Goal: Use online tool/utility: Utilize a website feature to perform a specific function

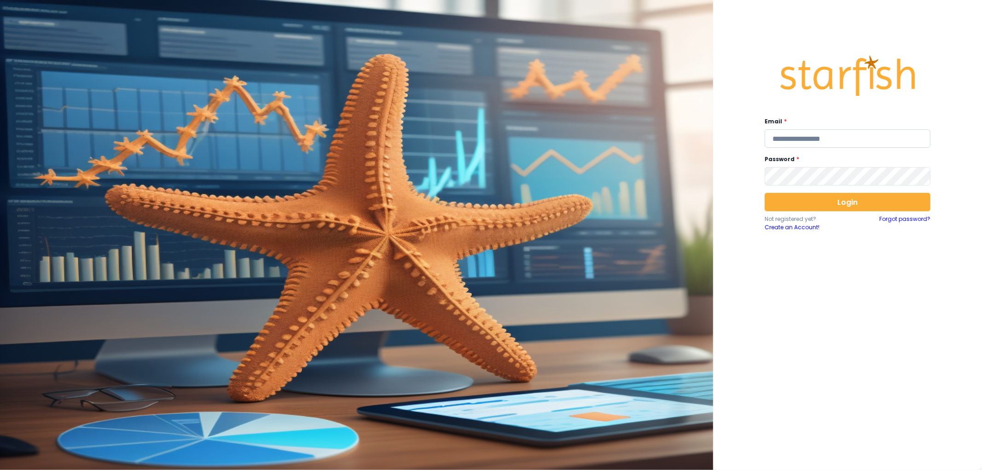
click at [824, 139] on input "email" at bounding box center [848, 138] width 166 height 18
type input "**********"
click at [798, 191] on div "**********" at bounding box center [848, 233] width 184 height 390
click at [803, 195] on button "Login" at bounding box center [848, 202] width 166 height 18
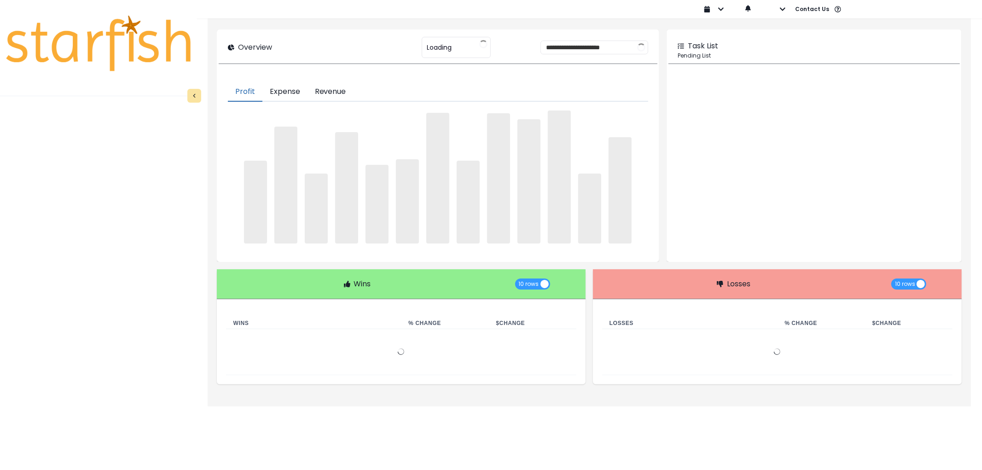
type input "********"
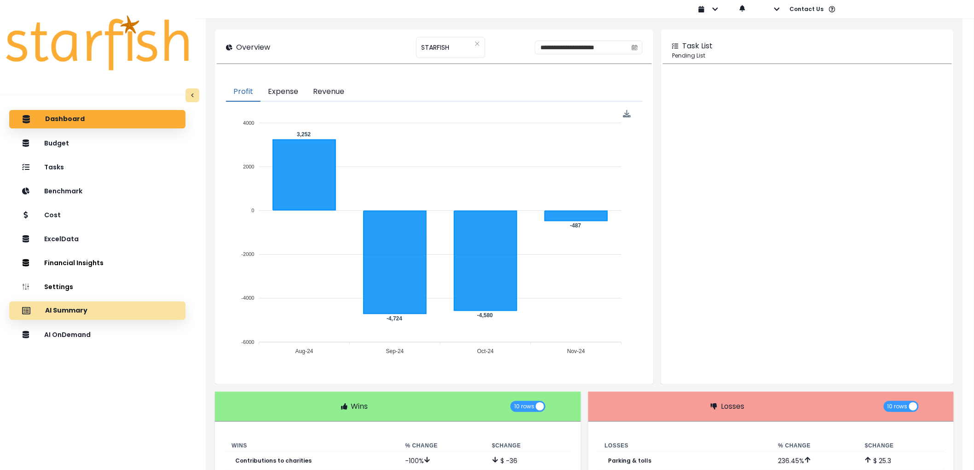
click at [100, 314] on div "AI Summary" at bounding box center [98, 310] width 162 height 19
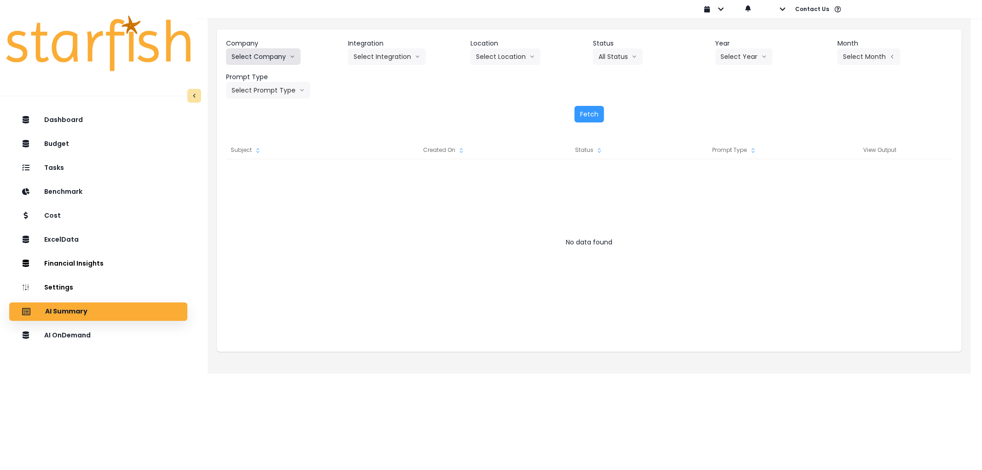
click at [271, 62] on button "Select Company" at bounding box center [263, 56] width 75 height 17
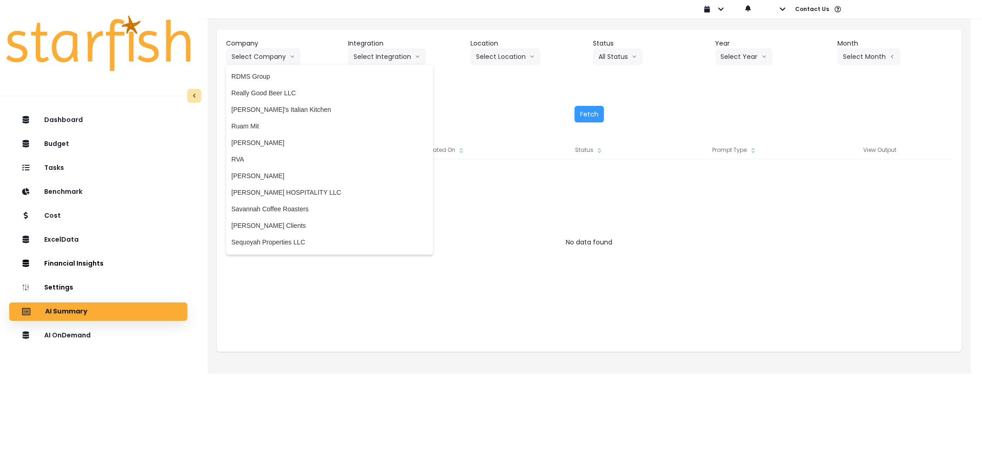
scroll to position [1460, 0]
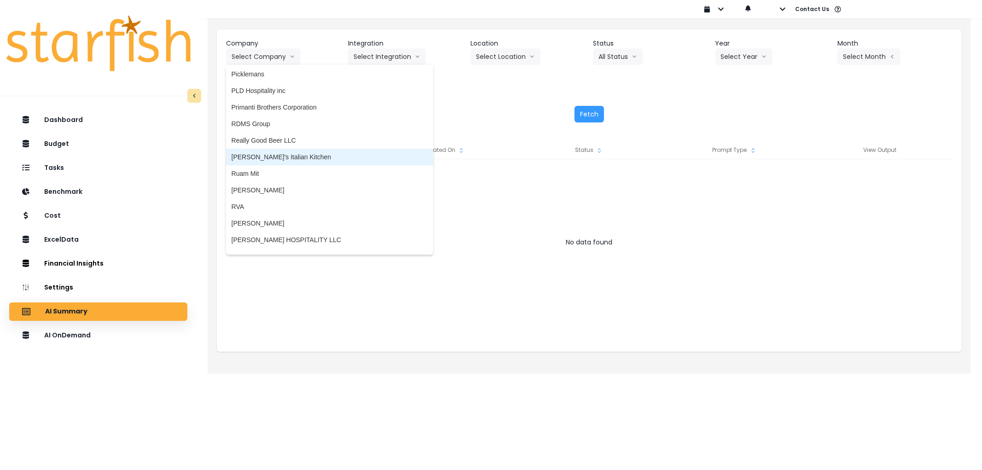
click at [264, 153] on span "[PERSON_NAME]'s Italian Kitchen" at bounding box center [330, 156] width 196 height 9
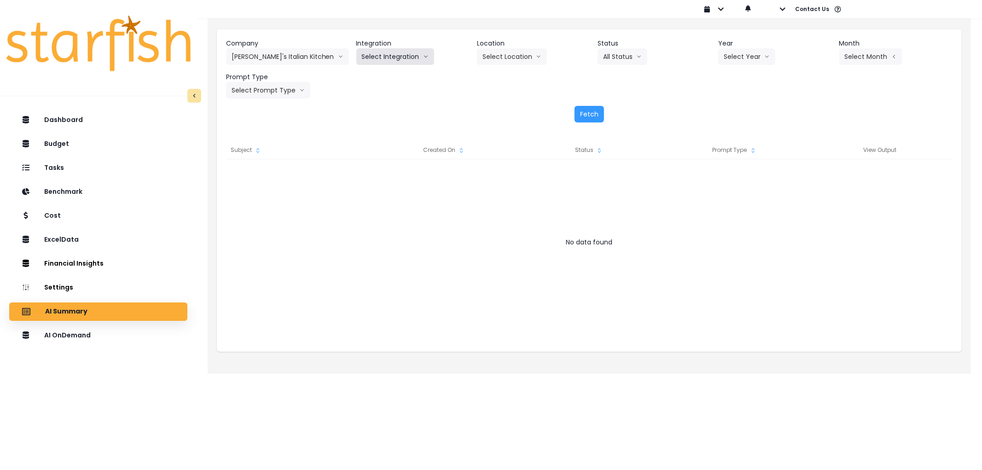
click at [367, 58] on button "Select Integration" at bounding box center [395, 56] width 78 height 17
click at [372, 70] on li "Quickbooks Online" at bounding box center [388, 76] width 65 height 17
click at [747, 56] on button "Select Year" at bounding box center [746, 56] width 57 height 17
click at [731, 107] on span "2025" at bounding box center [731, 109] width 14 height 9
click at [879, 58] on button "Select Month" at bounding box center [870, 56] width 63 height 17
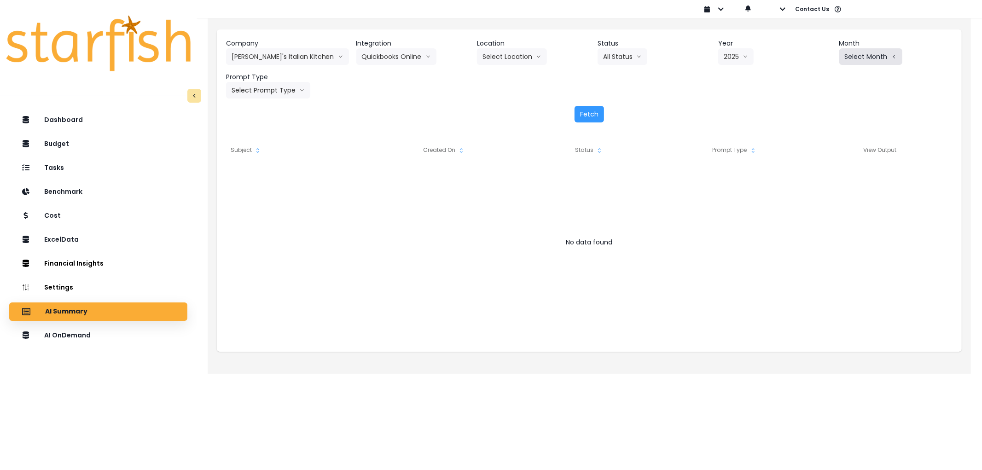
click at [841, 58] on button "Select Month" at bounding box center [870, 56] width 63 height 17
click at [816, 158] on span "July" at bounding box center [825, 158] width 18 height 9
click at [233, 85] on button "Select Prompt Type" at bounding box center [268, 90] width 84 height 17
click at [242, 157] on span "Error Task" at bounding box center [258, 159] width 52 height 9
click at [576, 115] on button "Fetch" at bounding box center [589, 114] width 29 height 17
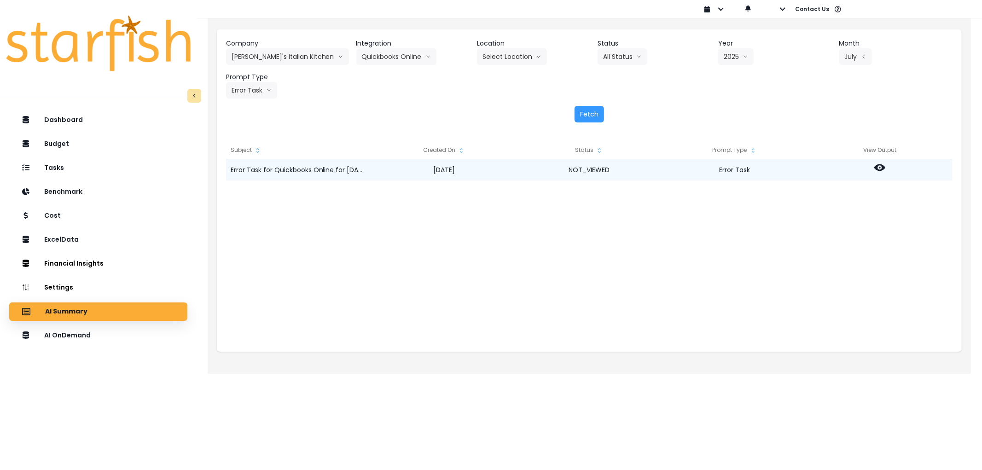
click at [880, 169] on icon at bounding box center [879, 167] width 11 height 11
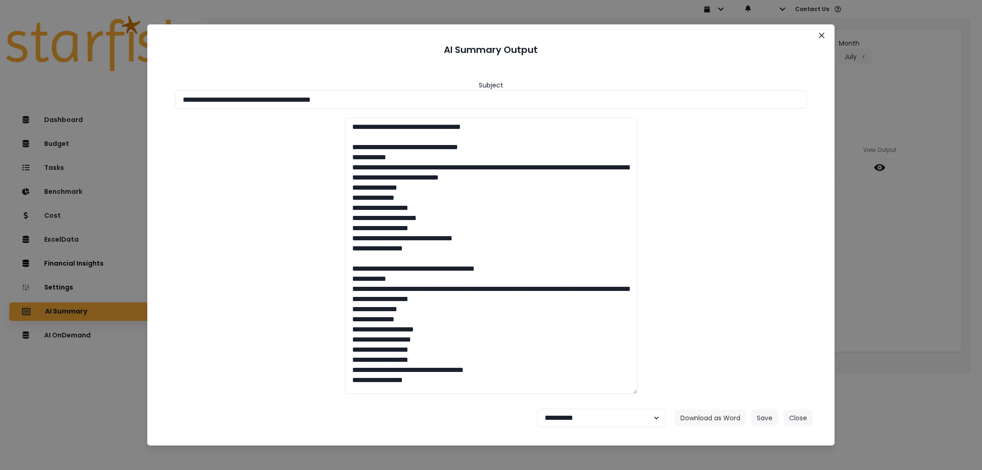
drag, startPoint x: 344, startPoint y: 92, endPoint x: 31, endPoint y: 87, distance: 312.6
click at [31, 87] on div "**********" at bounding box center [491, 235] width 982 height 470
click at [703, 419] on button "Download as Word" at bounding box center [710, 418] width 71 height 17
click at [596, 421] on select "**********" at bounding box center [601, 418] width 128 height 18
select select "******"
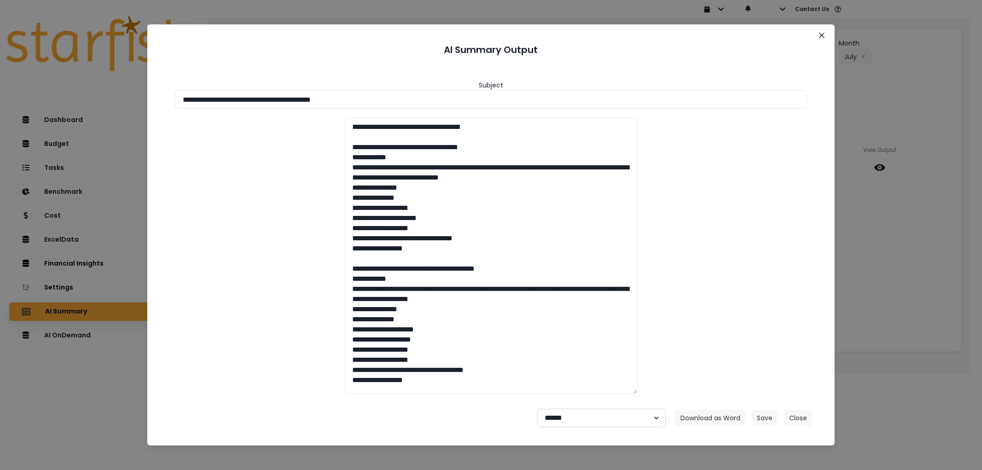
click at [537, 409] on select "**********" at bounding box center [601, 418] width 128 height 18
click at [771, 421] on button "Save" at bounding box center [764, 418] width 27 height 17
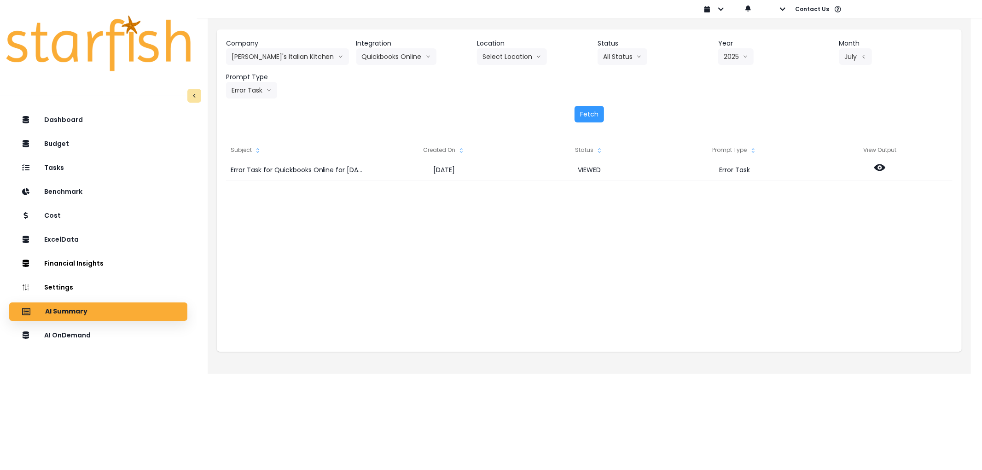
drag, startPoint x: 125, startPoint y: 339, endPoint x: 215, endPoint y: 169, distance: 192.6
click at [125, 338] on div "AI OnDemand" at bounding box center [98, 335] width 163 height 19
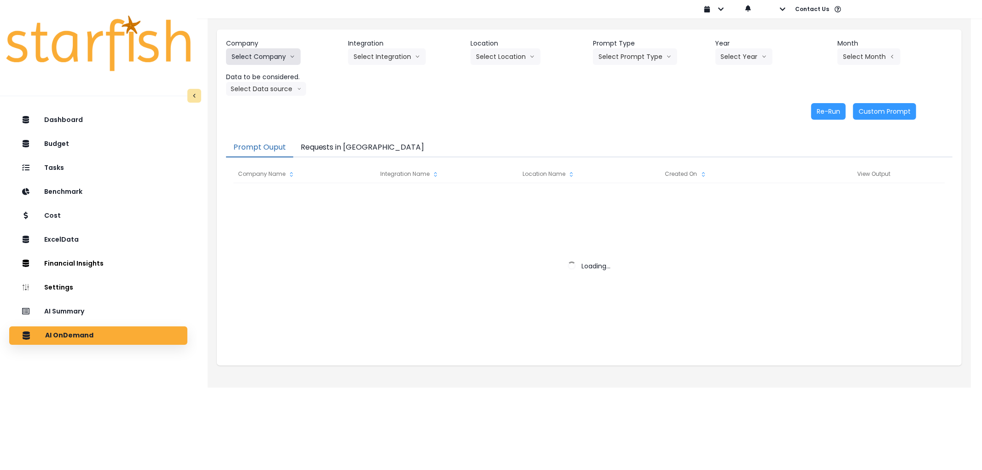
click at [258, 58] on button "Select Company" at bounding box center [263, 56] width 75 height 17
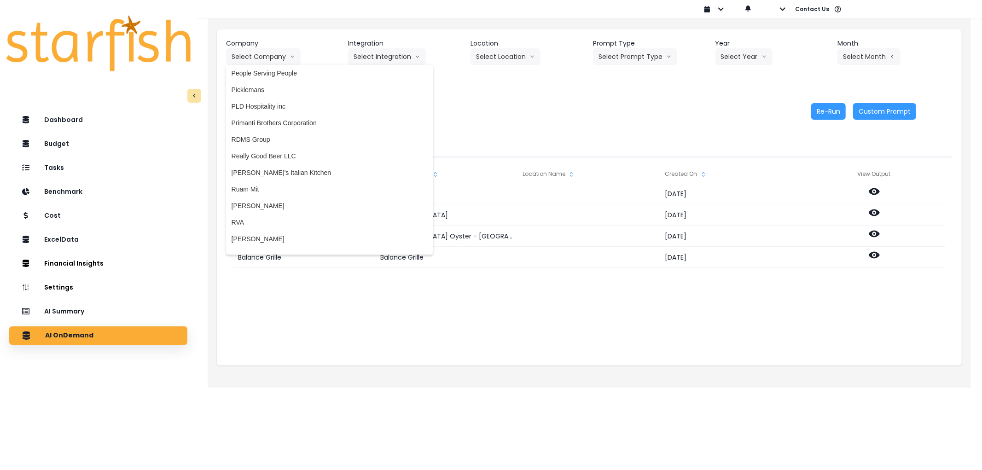
scroll to position [1439, 0]
click at [278, 174] on span "[PERSON_NAME]'s Italian Kitchen" at bounding box center [330, 178] width 196 height 9
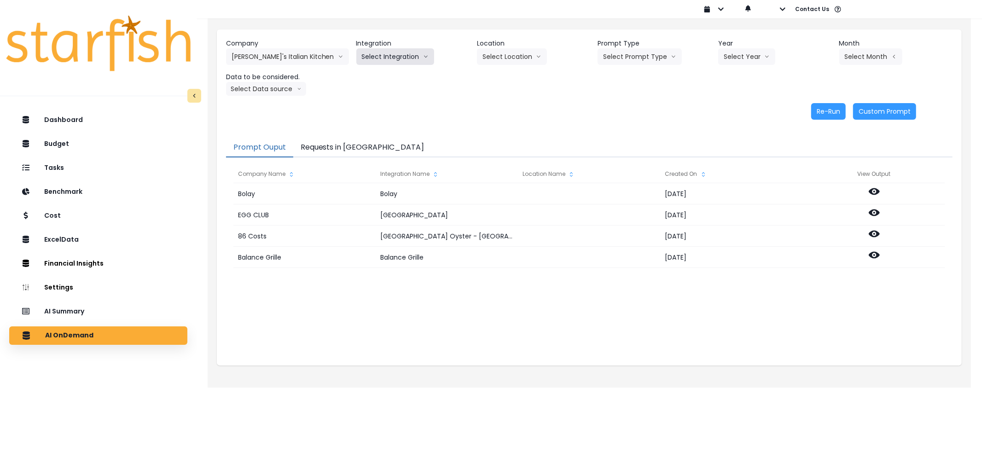
click at [395, 52] on button "Select Integration" at bounding box center [395, 56] width 78 height 17
click at [386, 76] on span "Quickbooks Online" at bounding box center [389, 75] width 54 height 9
click at [623, 58] on button "Select Prompt Type" at bounding box center [640, 56] width 84 height 17
click at [615, 106] on span "Error Task" at bounding box center [629, 109] width 52 height 9
click at [730, 57] on button "Select Year" at bounding box center [746, 56] width 57 height 17
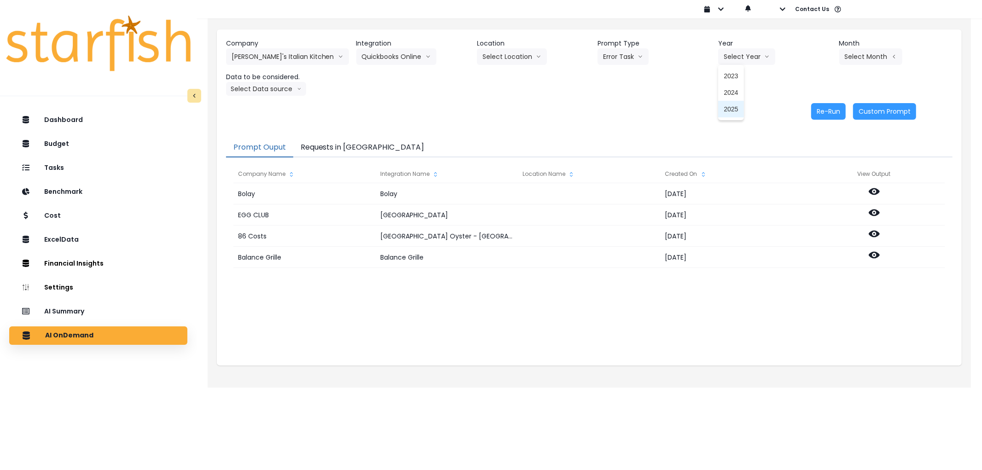
click at [722, 114] on li "2025" at bounding box center [730, 109] width 25 height 17
click at [910, 58] on div "Select Month Jan Feb March April May June July Aug Sept Oct Nov Dec" at bounding box center [885, 56] width 92 height 17
click at [866, 58] on button "Select Month" at bounding box center [870, 56] width 63 height 17
click at [817, 158] on span "July" at bounding box center [825, 158] width 18 height 9
click at [264, 91] on button "Select Data source" at bounding box center [266, 89] width 80 height 14
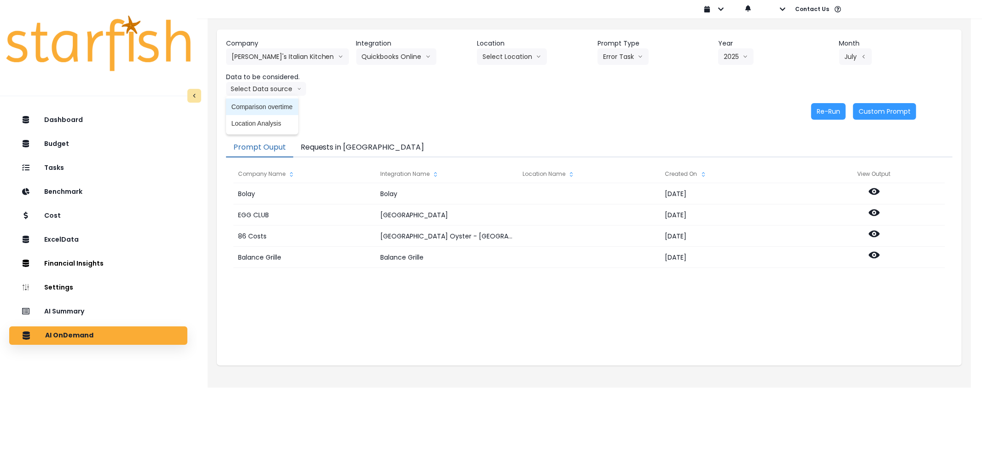
click at [260, 110] on span "Comparison overtime" at bounding box center [262, 106] width 61 height 9
click at [828, 110] on button "Re-Run" at bounding box center [828, 111] width 35 height 17
click at [345, 146] on button "Requests in [GEOGRAPHIC_DATA]" at bounding box center [362, 147] width 139 height 19
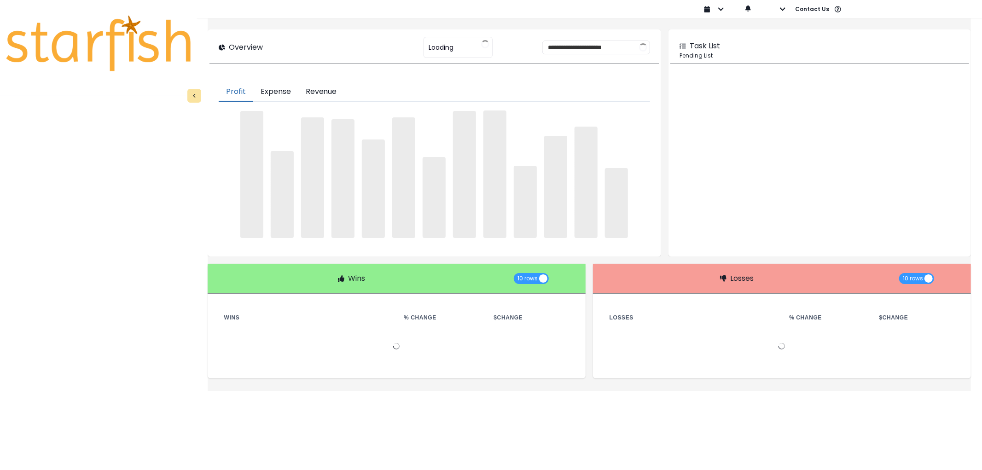
type input "********"
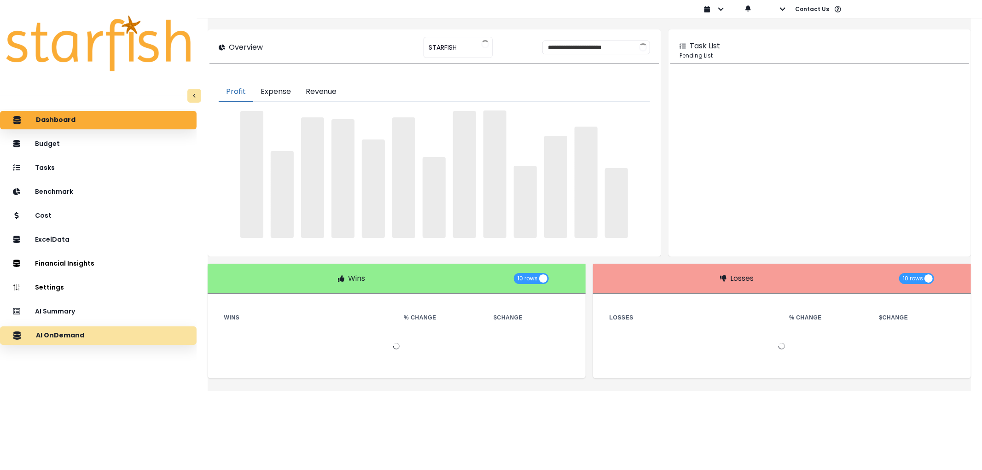
click at [103, 337] on div "AI OnDemand" at bounding box center [98, 335] width 182 height 19
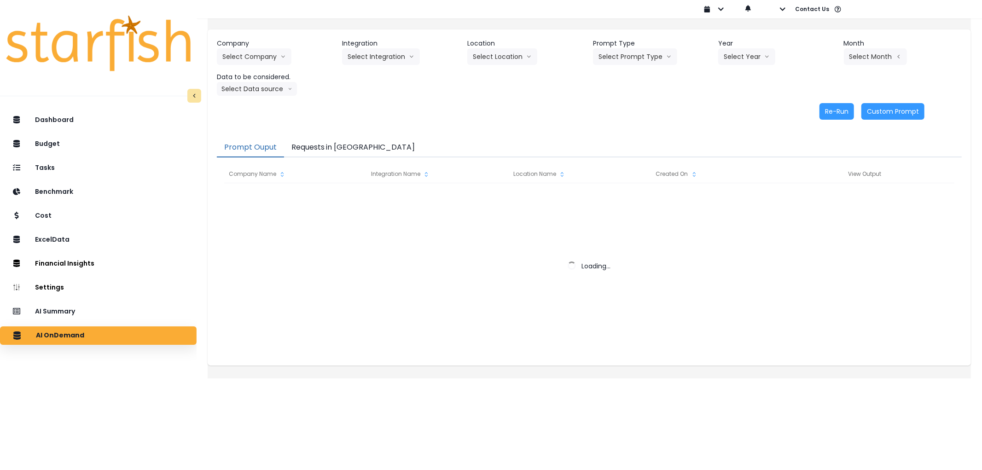
click at [311, 145] on button "Requests in [GEOGRAPHIC_DATA]" at bounding box center [353, 147] width 139 height 19
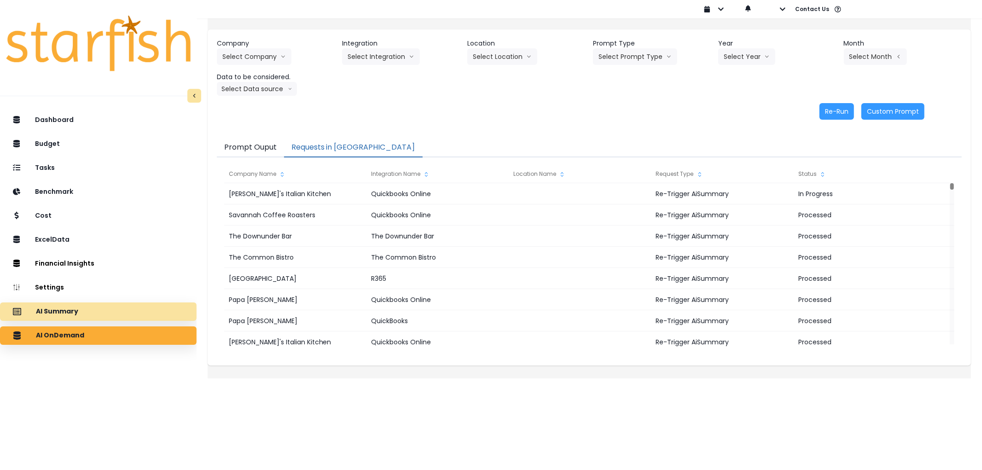
click at [106, 317] on div "AI Summary" at bounding box center [98, 311] width 182 height 19
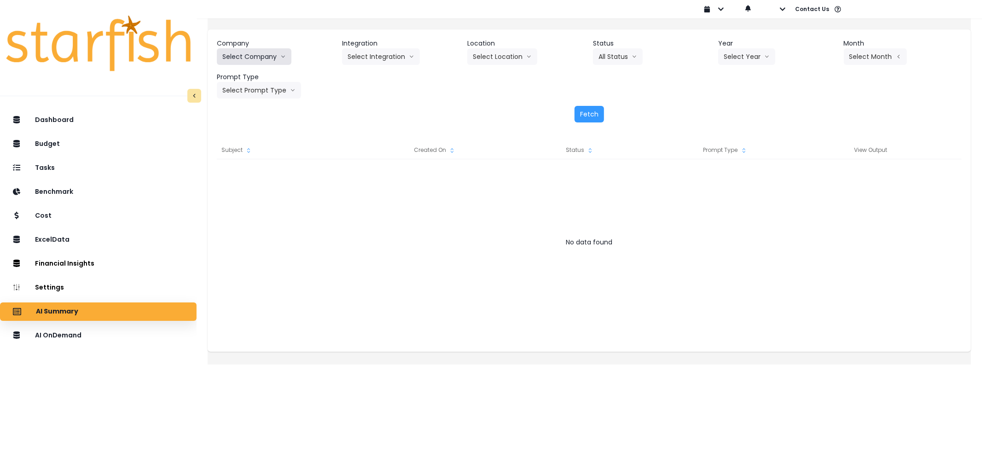
click at [264, 52] on button "Select Company" at bounding box center [254, 56] width 75 height 17
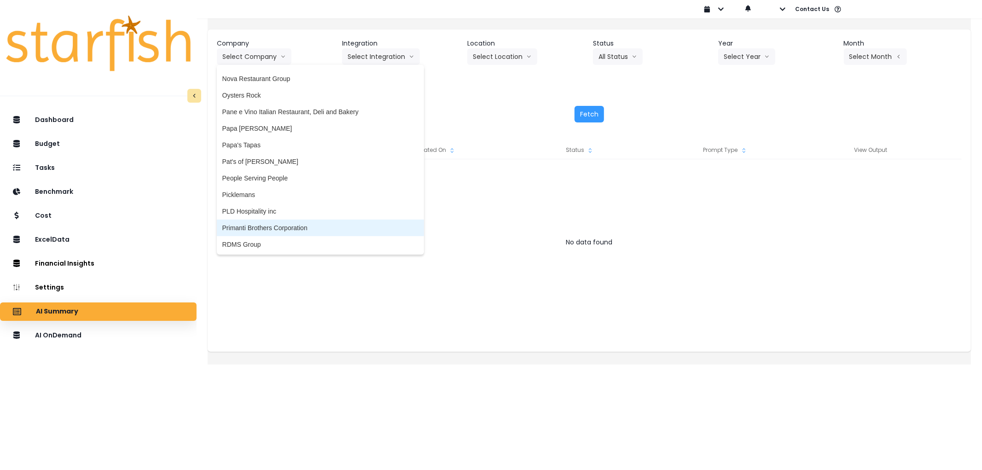
scroll to position [1337, 0]
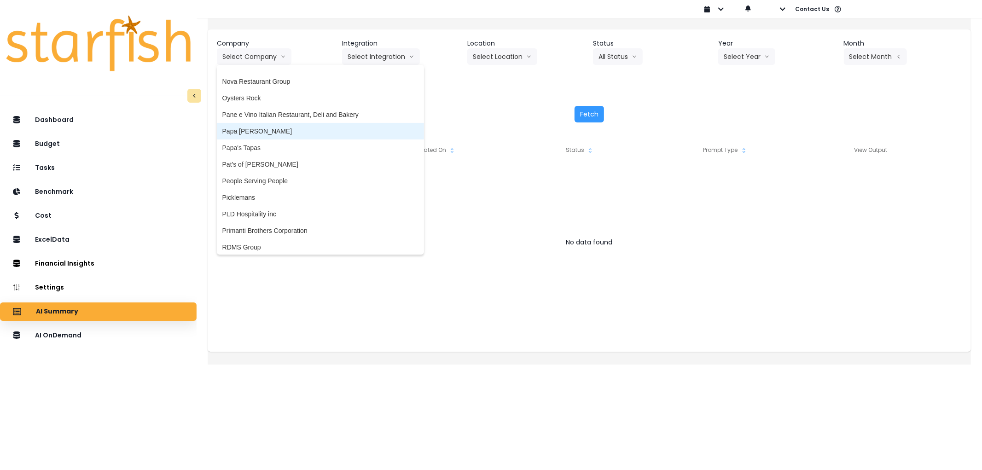
click at [283, 131] on span "Papa [PERSON_NAME]" at bounding box center [320, 131] width 196 height 9
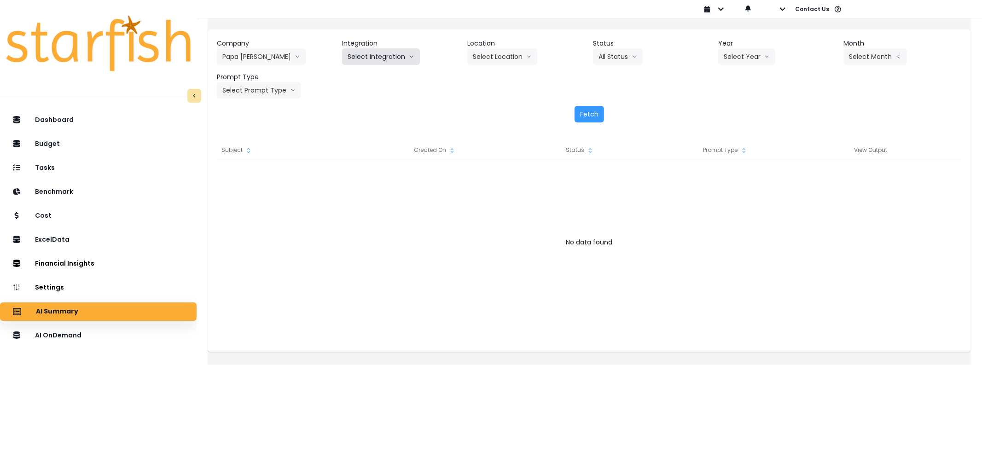
click at [372, 57] on button "Select Integration" at bounding box center [381, 56] width 78 height 17
click at [403, 64] on button "Select Integration" at bounding box center [381, 56] width 78 height 17
click at [399, 70] on li "QuickBooks" at bounding box center [374, 76] width 65 height 17
click at [514, 59] on button "Select Location" at bounding box center [502, 56] width 70 height 17
click at [507, 83] on li "All Locations" at bounding box center [490, 76] width 47 height 17
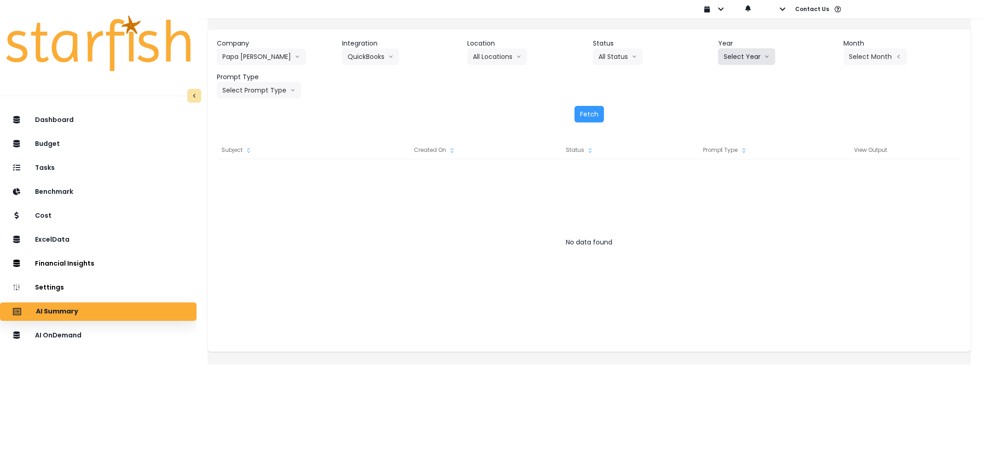
click at [729, 63] on button "Select Year" at bounding box center [746, 56] width 57 height 17
click at [727, 109] on span "2025" at bounding box center [731, 109] width 14 height 9
click at [867, 53] on button "Select Month" at bounding box center [875, 56] width 63 height 17
click at [820, 162] on span "July" at bounding box center [829, 158] width 18 height 9
click at [280, 88] on button "Select Prompt Type" at bounding box center [259, 90] width 84 height 17
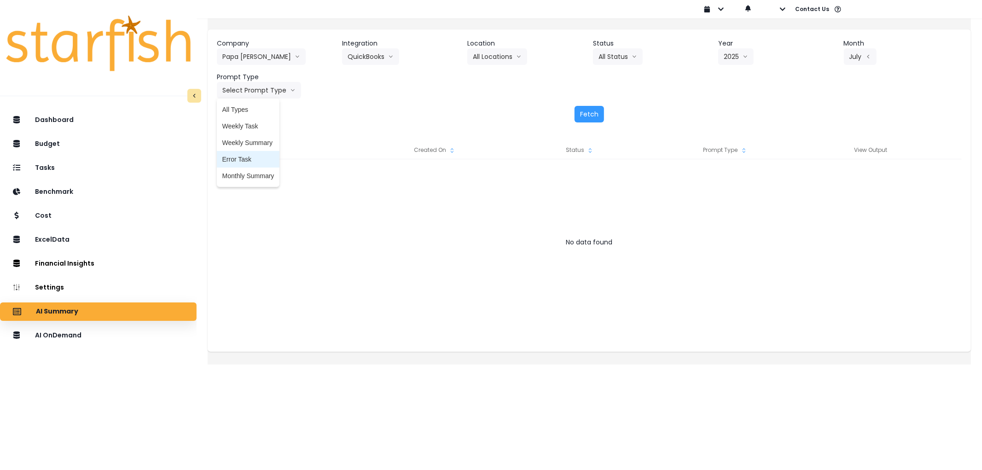
click at [265, 155] on span "Error Task" at bounding box center [248, 159] width 52 height 9
click at [587, 116] on button "Fetch" at bounding box center [589, 114] width 29 height 17
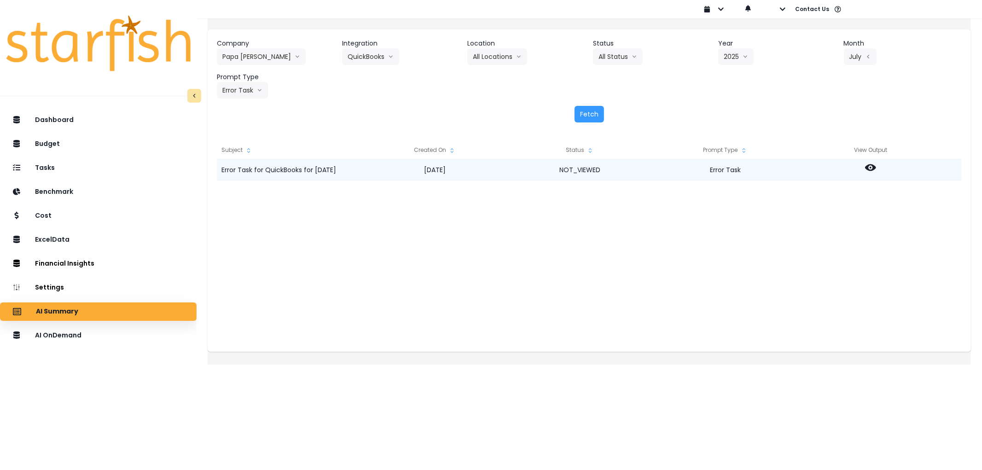
click at [876, 171] on icon at bounding box center [870, 167] width 11 height 11
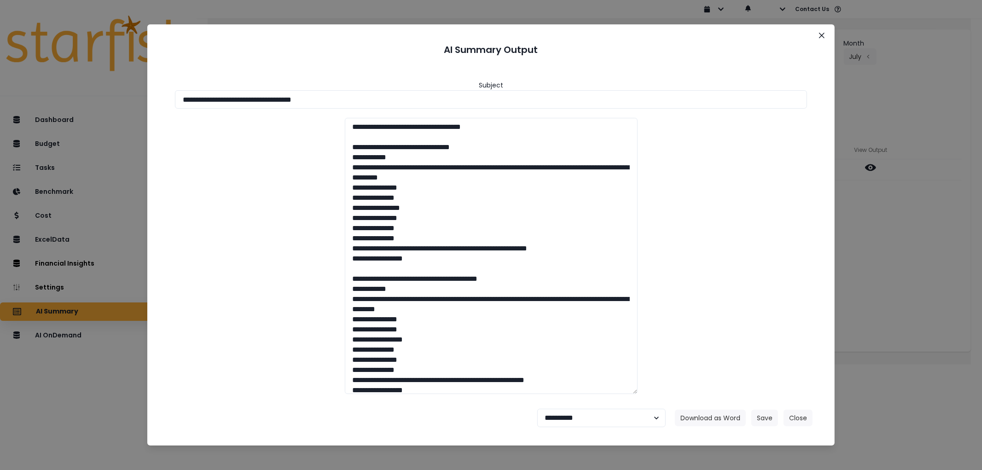
drag, startPoint x: 263, startPoint y: 87, endPoint x: 51, endPoint y: 84, distance: 212.3
click at [51, 84] on div "**********" at bounding box center [491, 235] width 982 height 470
click at [700, 419] on button "Download as Word" at bounding box center [710, 418] width 71 height 17
click at [588, 420] on select "**********" at bounding box center [601, 418] width 128 height 18
select select "********"
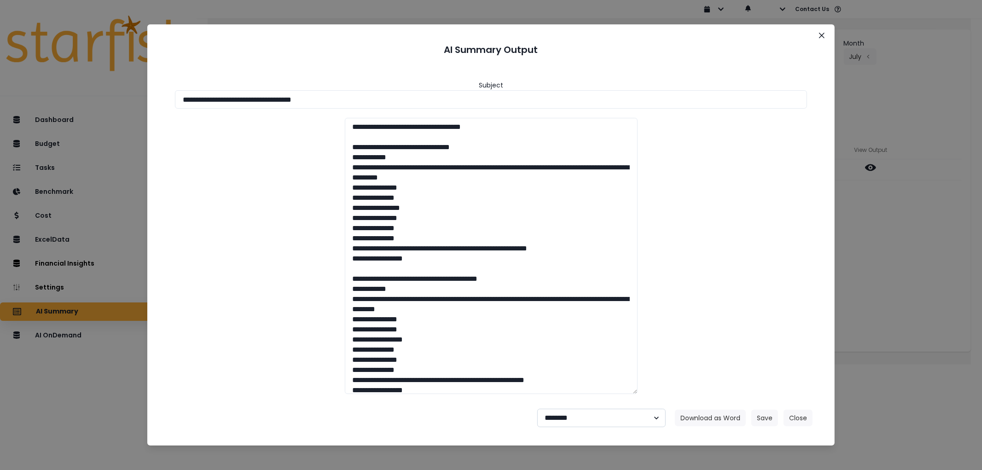
click at [537, 409] on select "**********" at bounding box center [601, 418] width 128 height 18
click at [758, 413] on button "Save" at bounding box center [764, 418] width 27 height 17
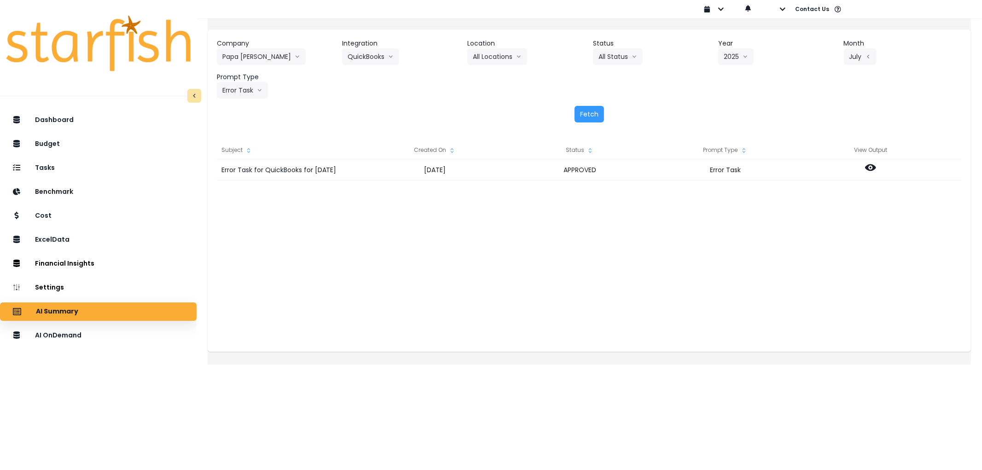
drag, startPoint x: 92, startPoint y: 330, endPoint x: 130, endPoint y: 273, distance: 68.1
click at [93, 330] on div "AI OnDemand" at bounding box center [98, 335] width 182 height 19
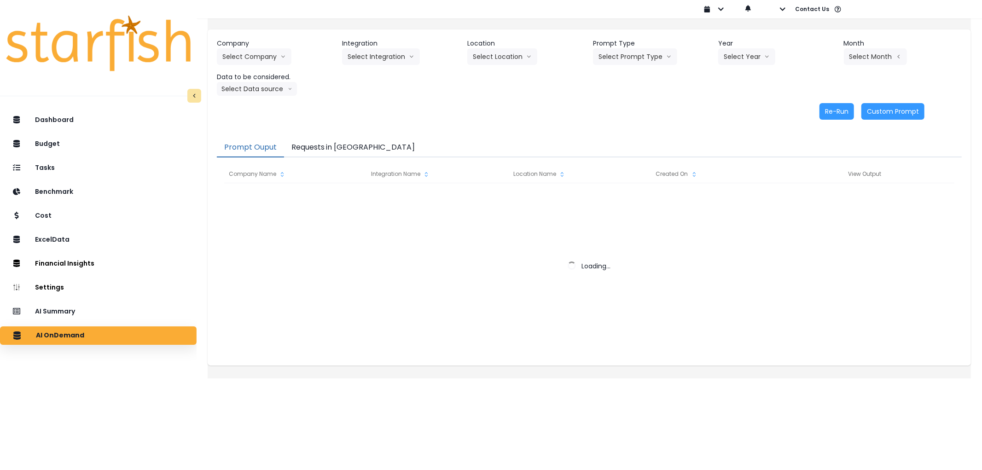
click at [330, 145] on button "Requests in [GEOGRAPHIC_DATA]" at bounding box center [353, 147] width 139 height 19
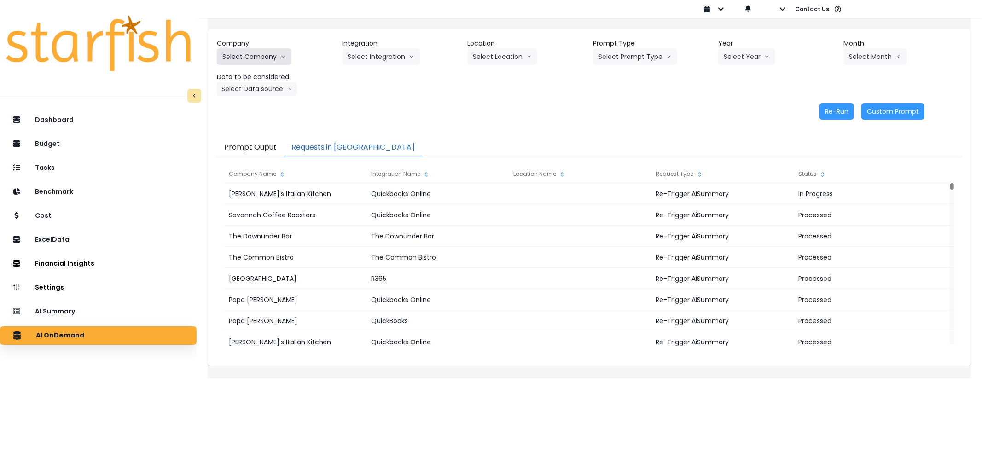
click at [264, 51] on button "Select Company" at bounding box center [254, 56] width 75 height 17
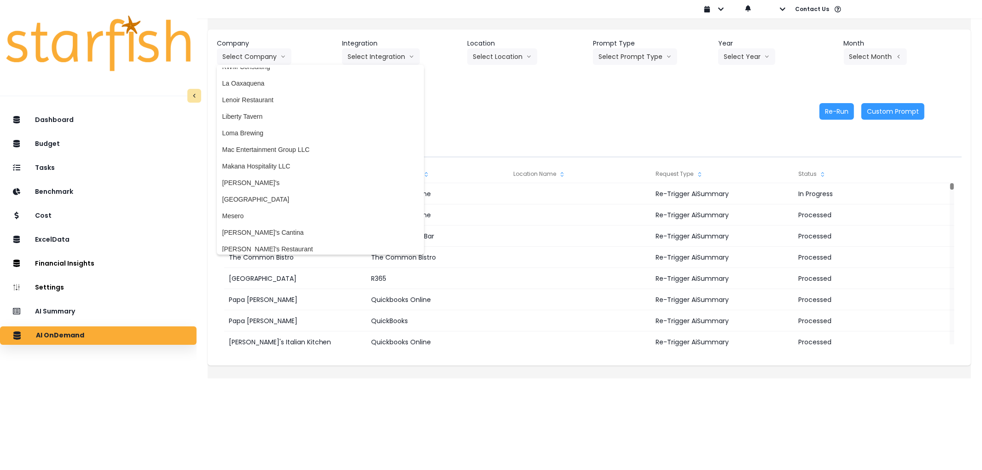
scroll to position [1074, 0]
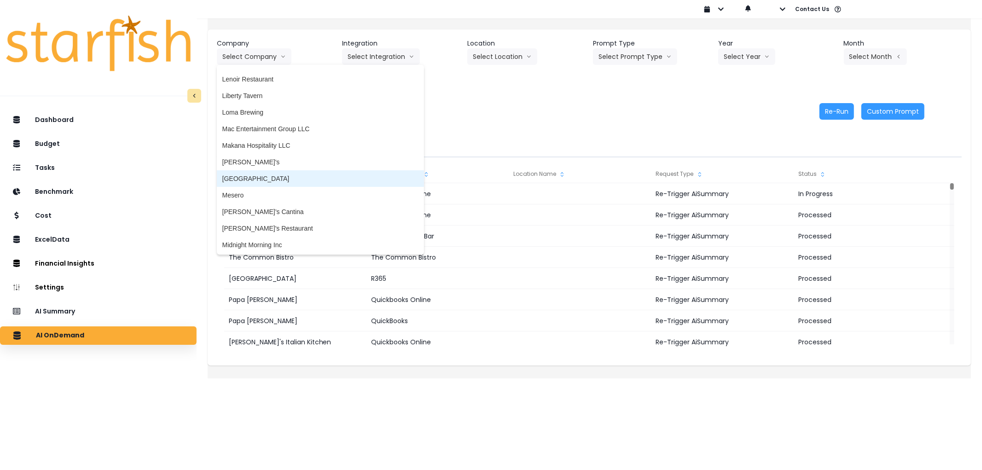
click at [291, 182] on li "[GEOGRAPHIC_DATA]" at bounding box center [320, 178] width 207 height 17
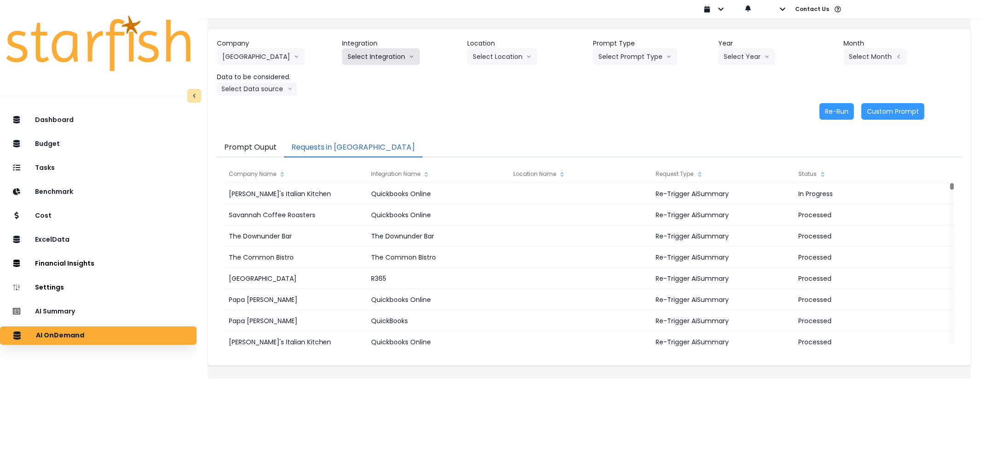
click at [387, 64] on button "Select Integration" at bounding box center [381, 56] width 78 height 17
click at [363, 73] on span "R365" at bounding box center [355, 75] width 15 height 9
click at [625, 54] on button "Select Prompt Type" at bounding box center [635, 56] width 84 height 17
click at [619, 111] on span "Error Task" at bounding box center [625, 109] width 52 height 9
click at [733, 65] on div "Company Mesa Street Grill 86 Costs Asti Bagel Cafe Balance Grille Bald Ginger B…" at bounding box center [589, 67] width 745 height 57
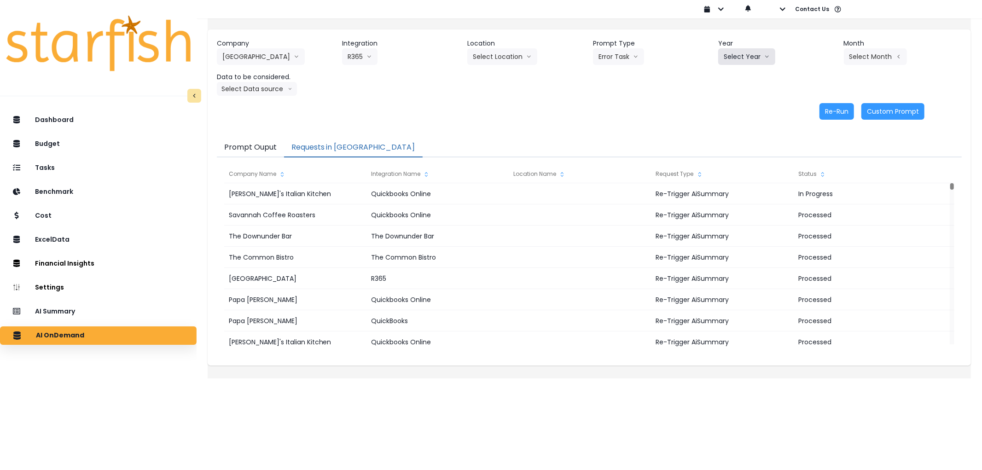
click at [738, 58] on button "Select Year" at bounding box center [746, 56] width 57 height 17
click at [724, 105] on span "2025" at bounding box center [731, 109] width 14 height 9
click at [863, 55] on button "Select Month" at bounding box center [875, 56] width 63 height 17
click at [815, 153] on li "July" at bounding box center [829, 159] width 29 height 17
click at [241, 78] on header "Data to be considered." at bounding box center [276, 77] width 118 height 10
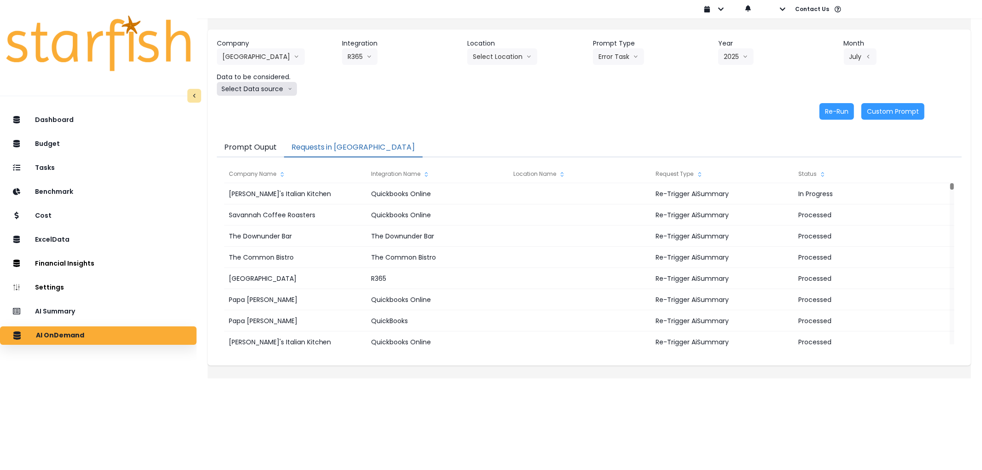
click at [245, 85] on button "Select Data source" at bounding box center [257, 89] width 80 height 14
click at [254, 104] on span "Comparison overtime" at bounding box center [252, 106] width 61 height 9
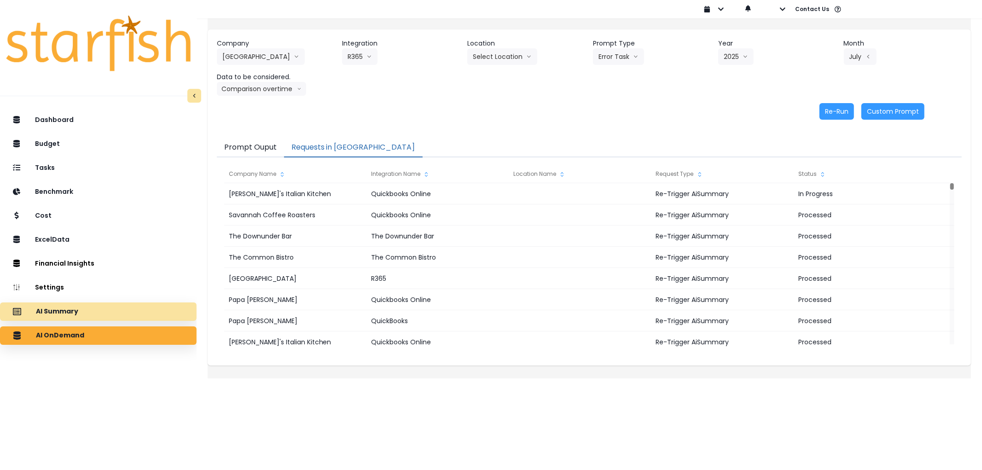
click at [132, 306] on div "AI Summary" at bounding box center [98, 311] width 182 height 19
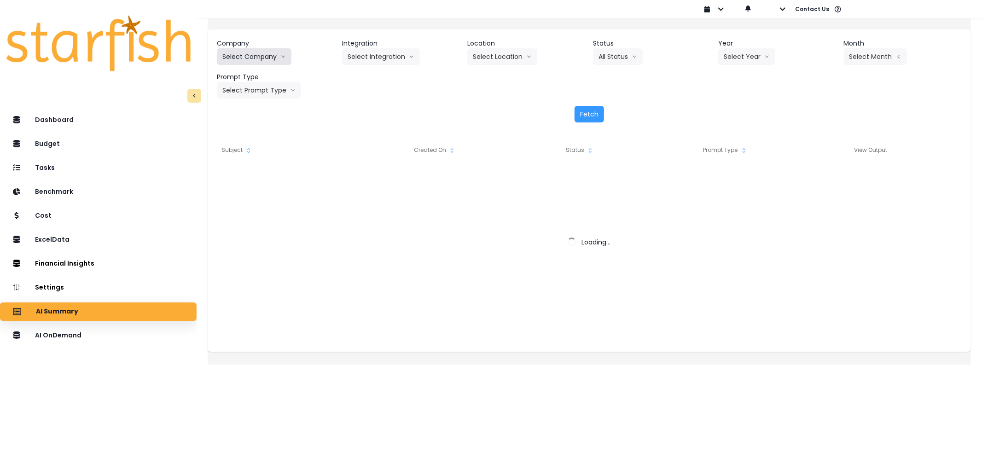
click at [264, 53] on button "Select Company" at bounding box center [254, 56] width 75 height 17
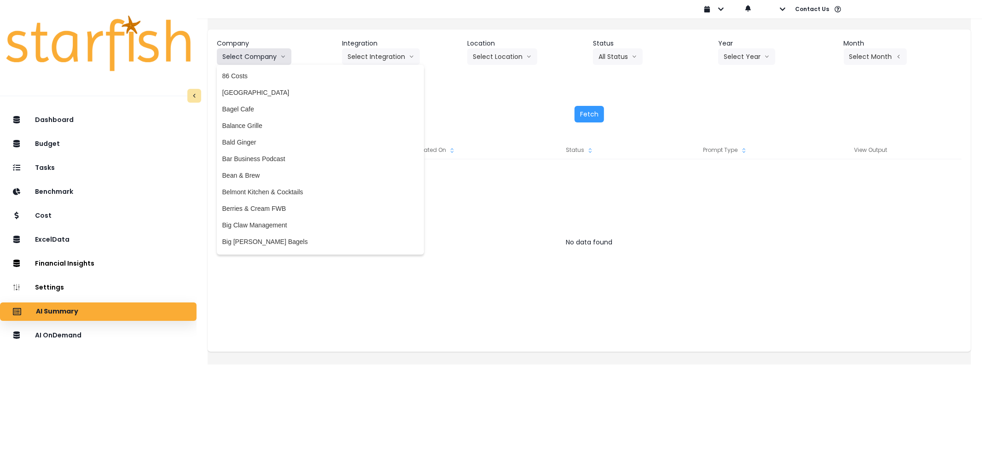
click at [264, 53] on button "Select Company" at bounding box center [254, 56] width 75 height 17
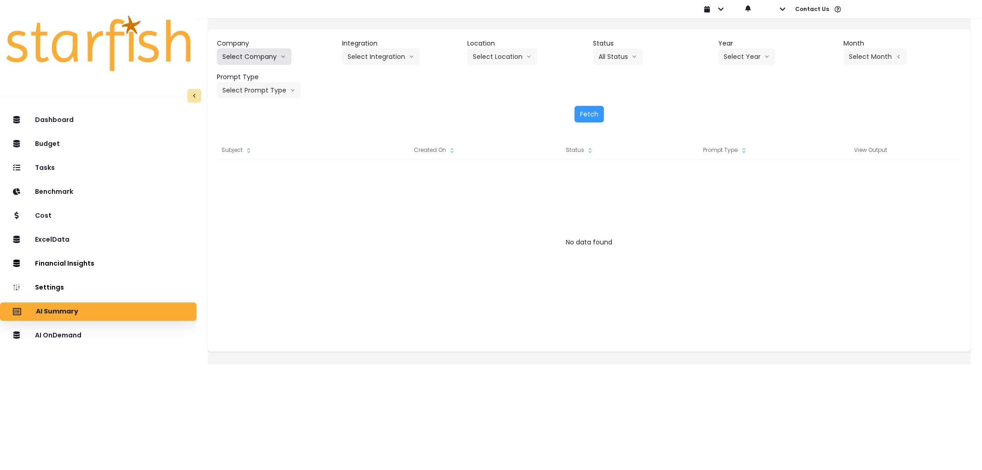
click at [267, 61] on button "Select Company" at bounding box center [254, 56] width 75 height 17
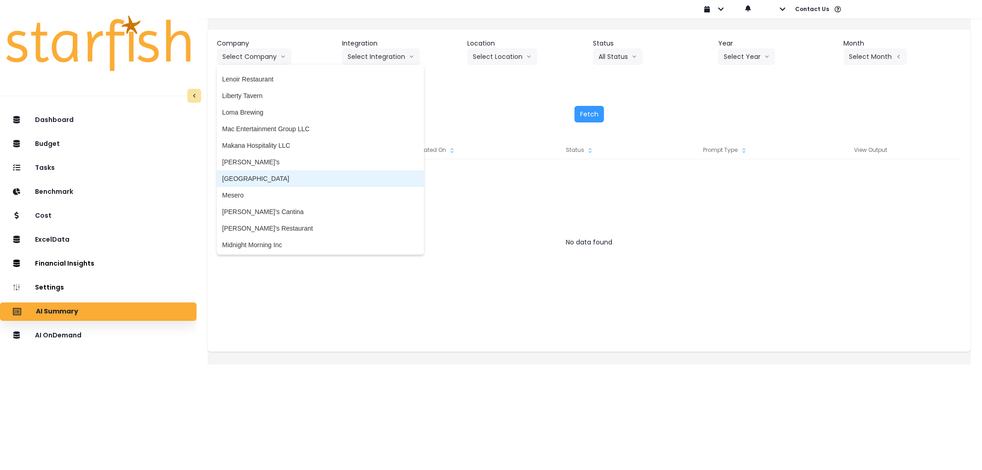
click at [285, 174] on span "[GEOGRAPHIC_DATA]" at bounding box center [320, 178] width 196 height 9
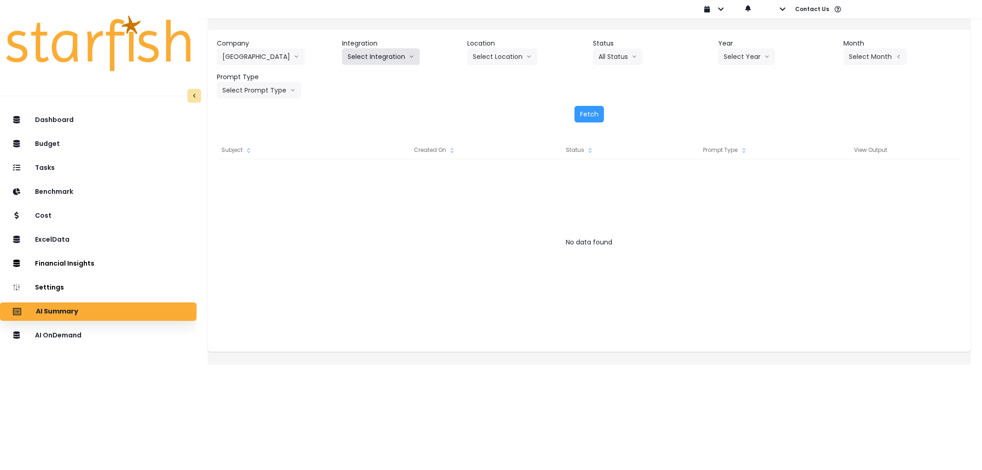
click at [393, 53] on button "Select Integration" at bounding box center [381, 56] width 78 height 17
click at [368, 78] on li "R365" at bounding box center [355, 76] width 26 height 17
click at [741, 55] on button "Select Year" at bounding box center [746, 56] width 57 height 17
click at [727, 109] on span "2025" at bounding box center [731, 109] width 14 height 9
click at [849, 58] on button "Select Month" at bounding box center [875, 56] width 63 height 17
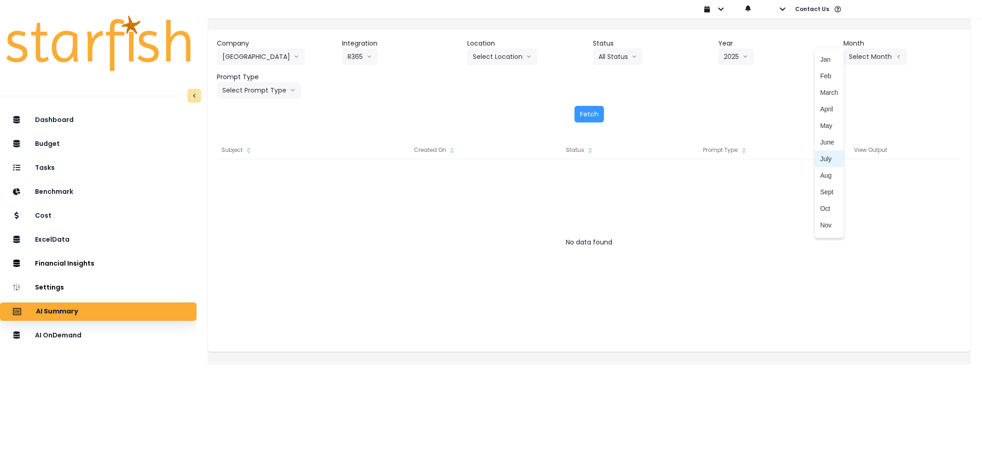
click at [823, 154] on span "July" at bounding box center [829, 158] width 18 height 9
click at [284, 90] on button "Select Prompt Type" at bounding box center [259, 90] width 84 height 17
click at [258, 152] on li "Error Task" at bounding box center [248, 159] width 63 height 17
click at [599, 111] on button "Fetch" at bounding box center [589, 114] width 29 height 17
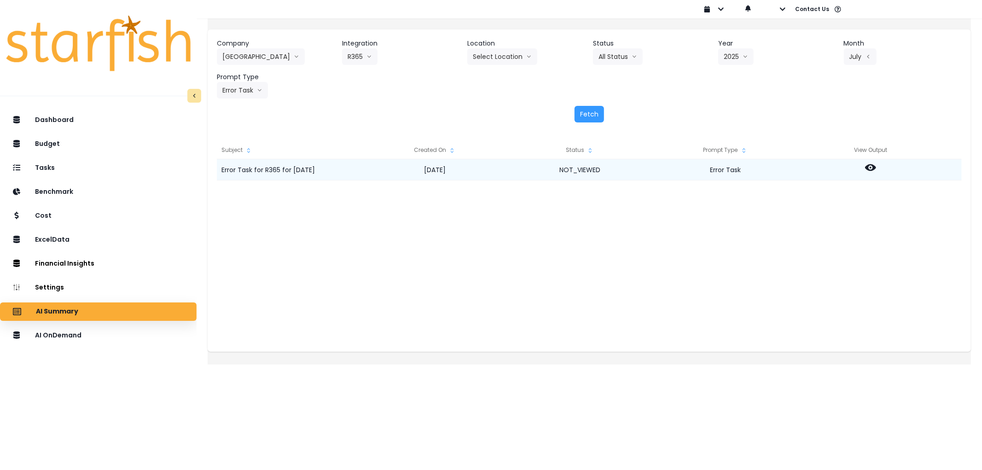
click at [870, 171] on div at bounding box center [870, 169] width 145 height 21
click at [876, 171] on icon at bounding box center [870, 167] width 11 height 11
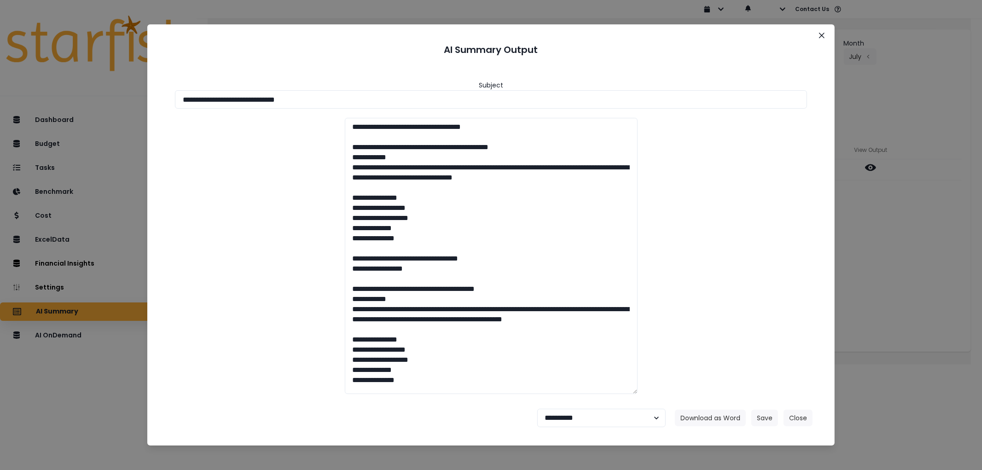
drag, startPoint x: 339, startPoint y: 103, endPoint x: 75, endPoint y: 103, distance: 264.3
click at [75, 103] on div "**********" at bounding box center [491, 235] width 982 height 470
click at [698, 413] on button "Download as Word" at bounding box center [710, 418] width 71 height 17
click at [576, 419] on select "**********" at bounding box center [601, 418] width 128 height 18
select select "********"
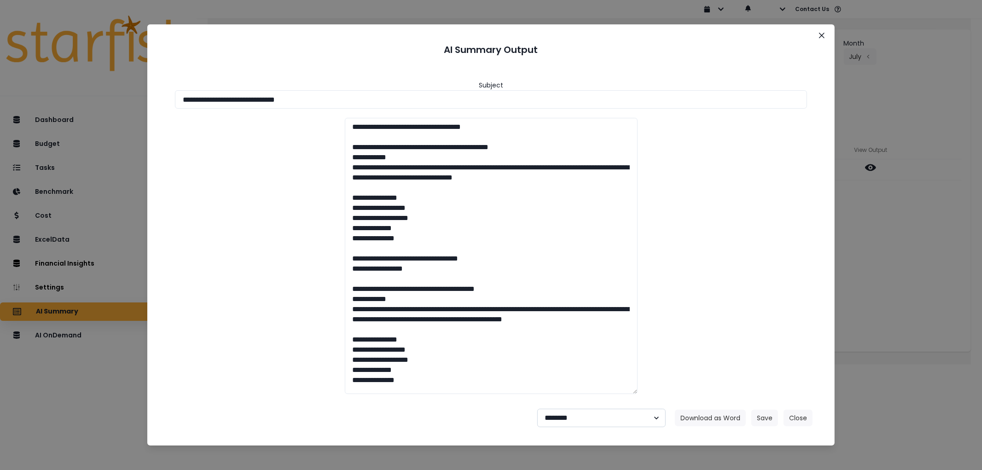
click at [537, 409] on select "**********" at bounding box center [601, 418] width 128 height 18
click at [762, 415] on button "Save" at bounding box center [764, 418] width 27 height 17
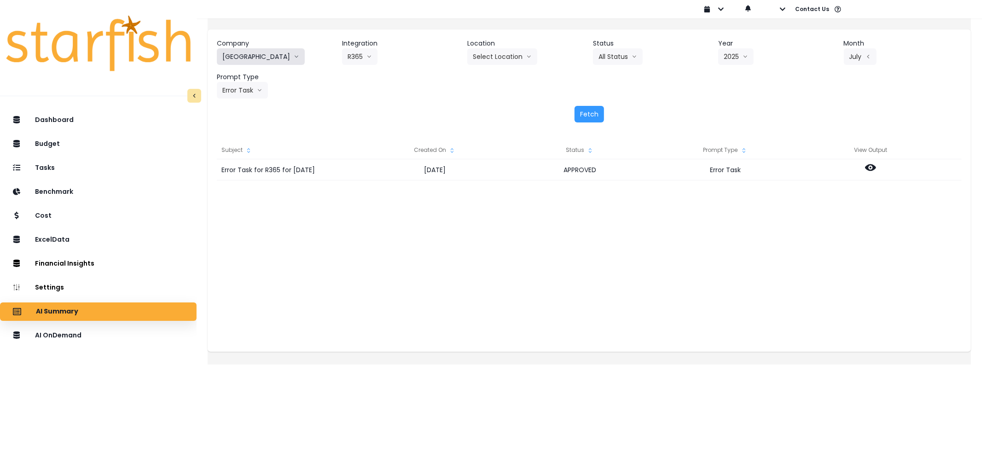
click at [262, 48] on button "[GEOGRAPHIC_DATA]" at bounding box center [261, 56] width 88 height 17
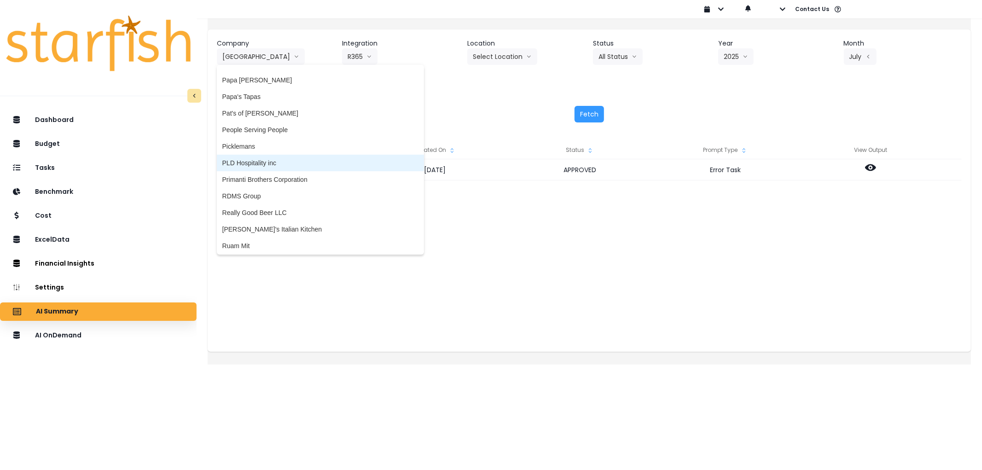
scroll to position [1466, 0]
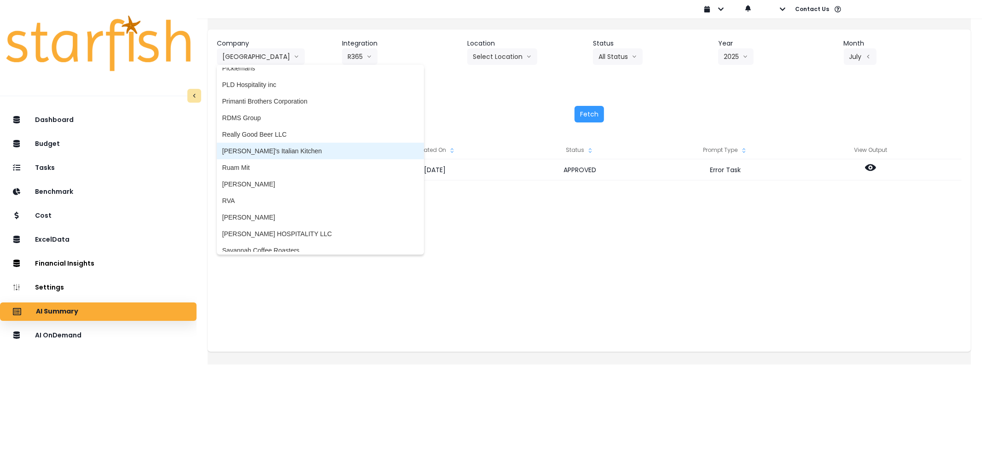
click at [304, 146] on span "[PERSON_NAME]'s Italian Kitchen" at bounding box center [320, 150] width 196 height 9
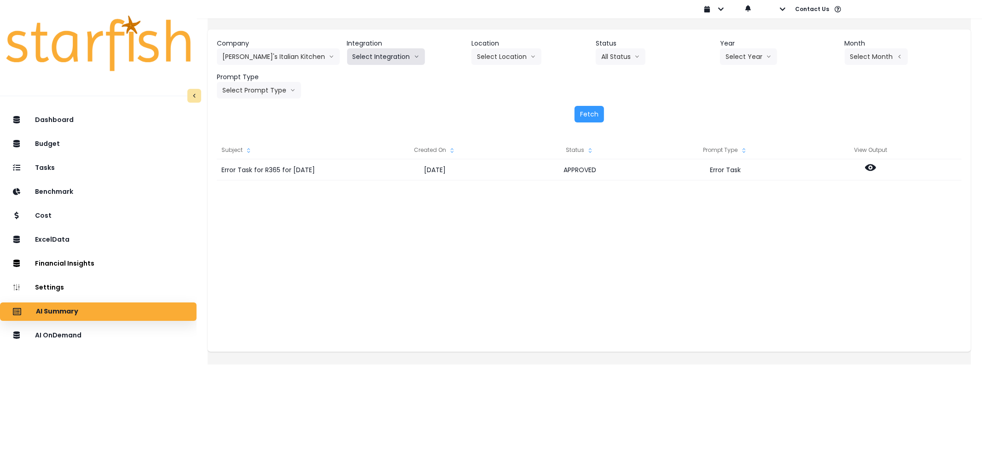
click at [390, 51] on button "Select Integration" at bounding box center [386, 56] width 78 height 17
click at [383, 75] on span "Quickbooks Online" at bounding box center [380, 75] width 54 height 9
click at [878, 58] on button "Select Month" at bounding box center [876, 56] width 63 height 17
click at [821, 158] on span "July" at bounding box center [830, 158] width 18 height 9
click at [266, 89] on button "Select Prompt Type" at bounding box center [259, 90] width 84 height 17
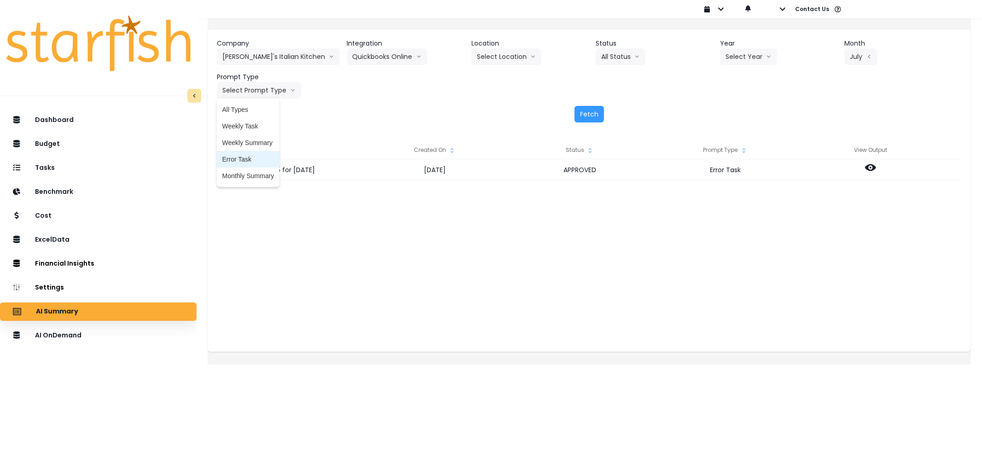
click at [259, 157] on span "Error Task" at bounding box center [248, 159] width 52 height 9
click at [583, 119] on button "Fetch" at bounding box center [589, 114] width 29 height 17
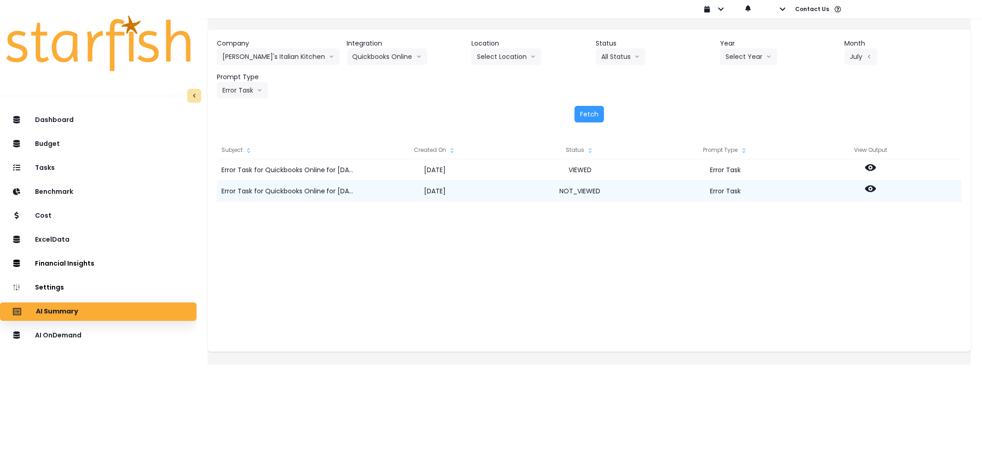
click at [876, 189] on icon at bounding box center [870, 189] width 11 height 7
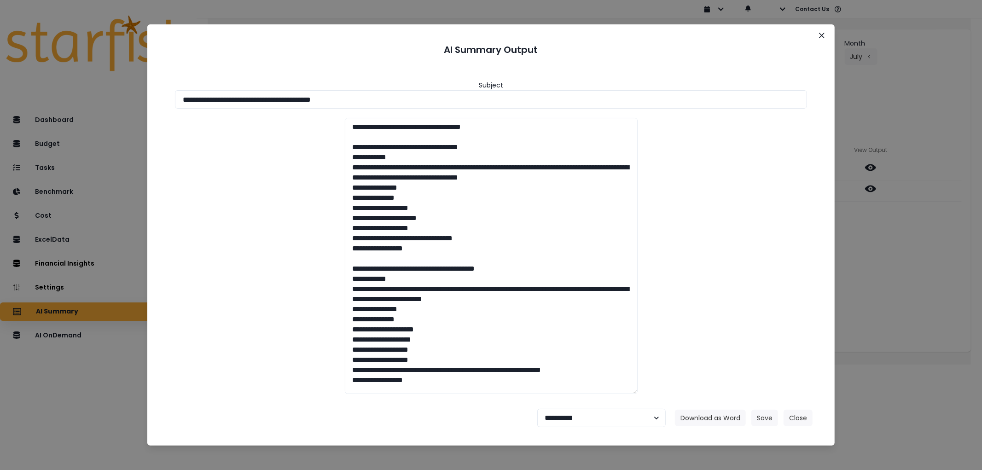
drag, startPoint x: 369, startPoint y: 93, endPoint x: 134, endPoint y: 88, distance: 234.9
click at [134, 88] on div "**********" at bounding box center [491, 235] width 982 height 470
click at [705, 411] on button "Download as Word" at bounding box center [710, 418] width 71 height 17
click at [576, 418] on select "**********" at bounding box center [601, 418] width 128 height 18
select select "********"
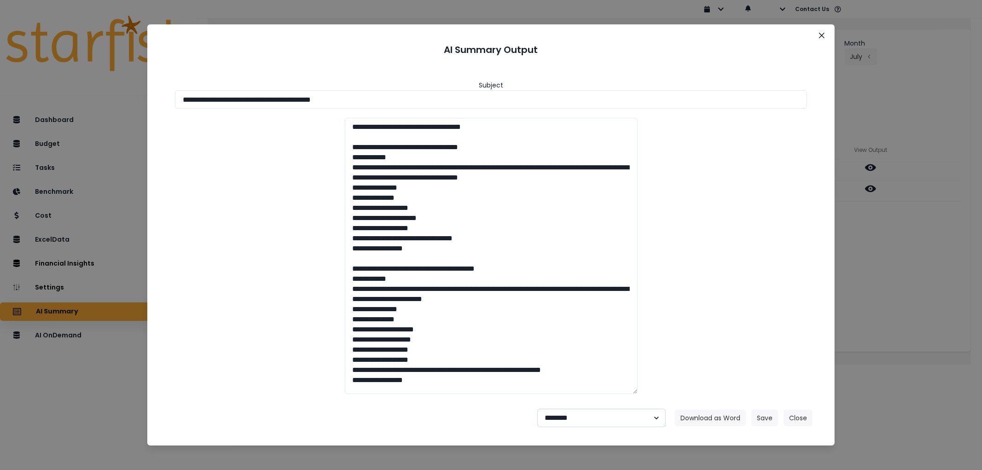
click at [537, 409] on select "**********" at bounding box center [601, 418] width 128 height 18
click at [766, 415] on button "Save" at bounding box center [764, 418] width 27 height 17
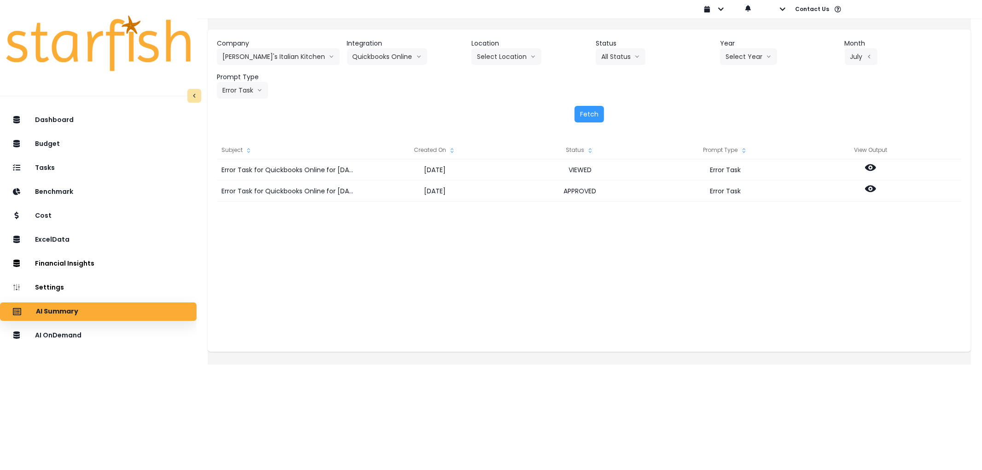
click at [245, 66] on div "Company Rocco's Italian Kitchen 86 Costs Asti Bagel Cafe Balance Grille Bald Gi…" at bounding box center [589, 69] width 745 height 60
click at [259, 58] on button "[PERSON_NAME]'s Italian Kitchen" at bounding box center [278, 56] width 123 height 17
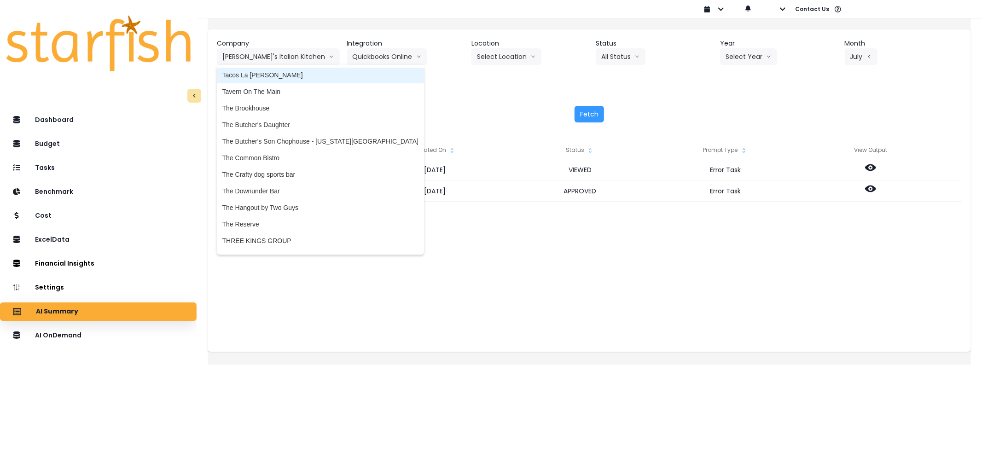
scroll to position [1825, 0]
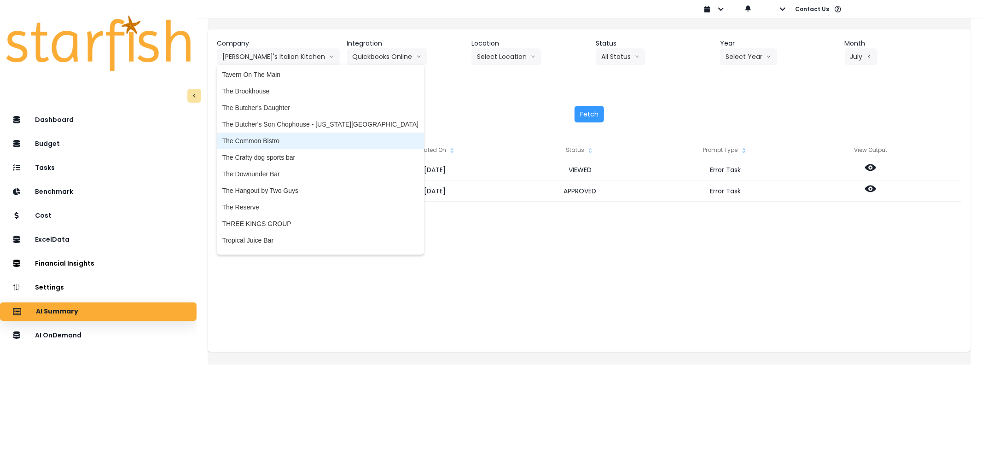
click at [297, 143] on span "The Common Bistro" at bounding box center [320, 140] width 196 height 9
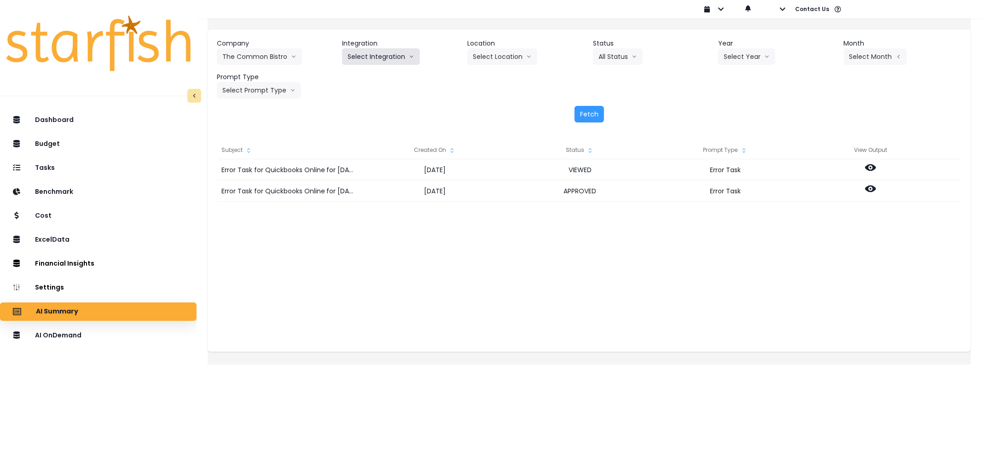
click at [400, 60] on button "Select Integration" at bounding box center [381, 56] width 78 height 17
click at [388, 76] on span "The Common Bistro" at bounding box center [376, 75] width 57 height 9
click at [718, 51] on button "Select Year" at bounding box center [746, 56] width 57 height 17
click at [731, 104] on li "2025" at bounding box center [730, 109] width 25 height 17
click at [864, 56] on button "Select Month" at bounding box center [875, 56] width 63 height 17
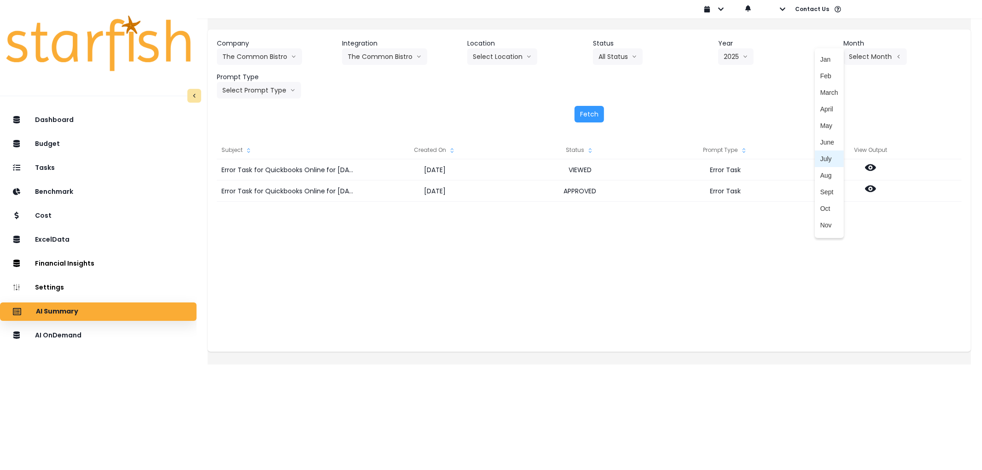
click at [820, 158] on span "July" at bounding box center [829, 158] width 18 height 9
click at [295, 91] on button "Select Prompt Type" at bounding box center [259, 90] width 84 height 17
click at [257, 157] on span "Error Task" at bounding box center [248, 159] width 52 height 9
click at [575, 118] on button "Fetch" at bounding box center [589, 114] width 29 height 17
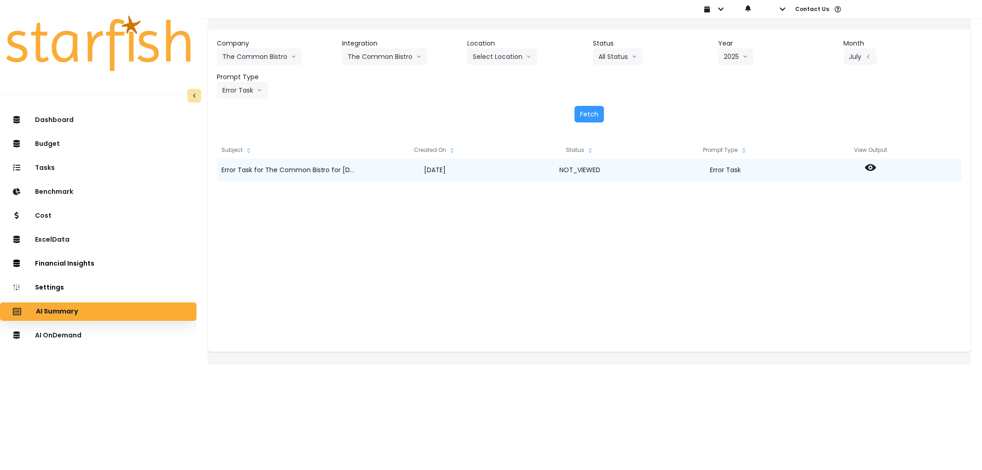
click at [876, 171] on icon at bounding box center [870, 167] width 11 height 11
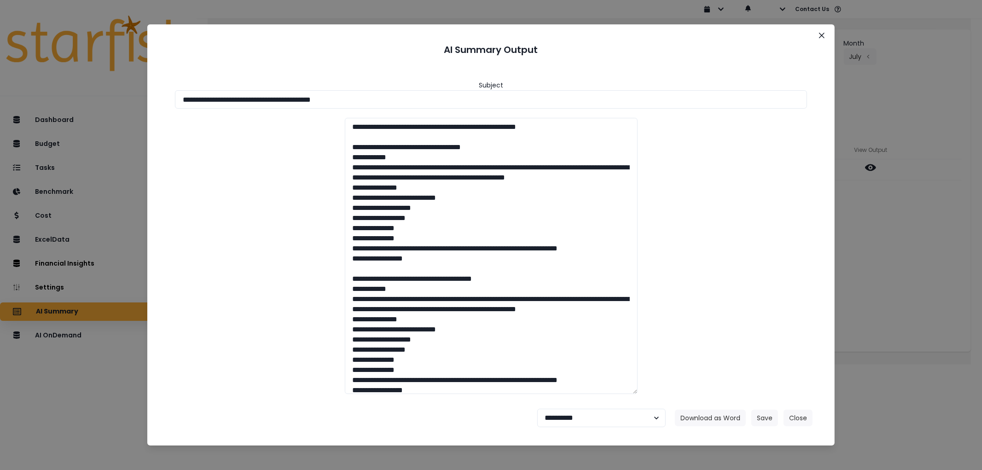
drag, startPoint x: 372, startPoint y: 103, endPoint x: 52, endPoint y: 106, distance: 319.5
click at [52, 106] on div "**********" at bounding box center [491, 235] width 982 height 470
drag, startPoint x: 715, startPoint y: 417, endPoint x: 705, endPoint y: 403, distance: 16.6
click at [714, 417] on button "Download as Word" at bounding box center [710, 418] width 71 height 17
click at [568, 420] on select "**********" at bounding box center [601, 418] width 128 height 18
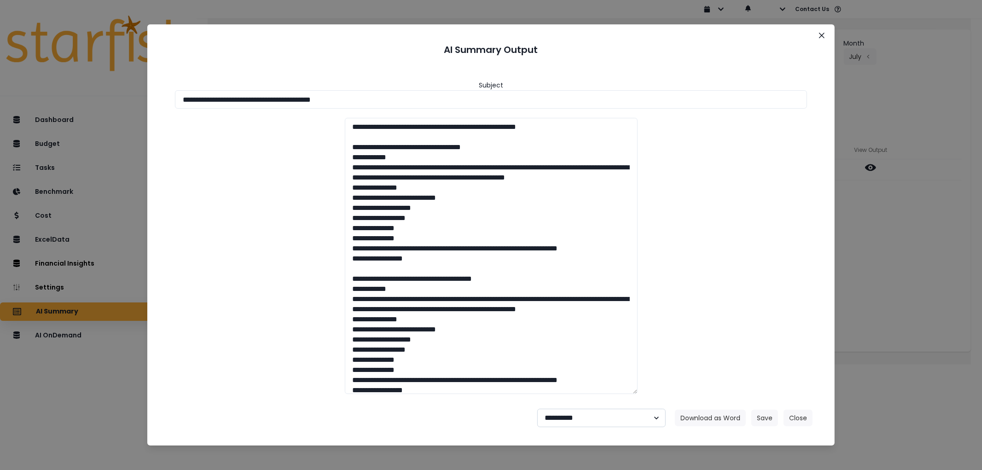
select select "********"
click at [537, 409] on select "**********" at bounding box center [601, 418] width 128 height 18
click at [757, 412] on button "Save" at bounding box center [764, 418] width 27 height 17
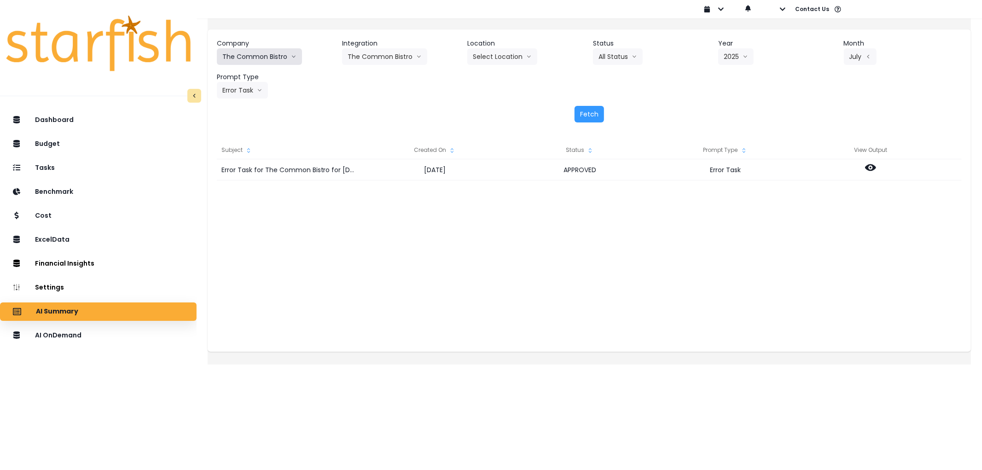
click at [276, 56] on button "The Common Bistro" at bounding box center [259, 56] width 85 height 17
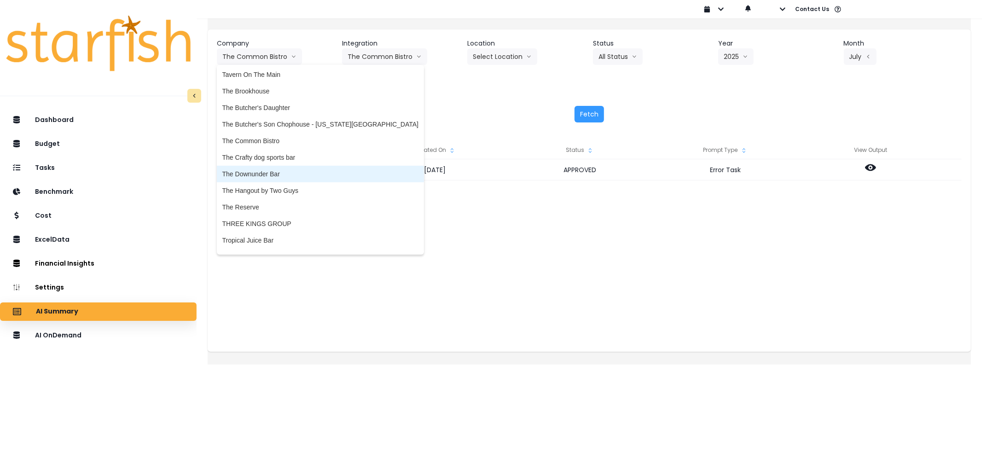
click at [298, 166] on li "The Downunder Bar" at bounding box center [320, 174] width 207 height 17
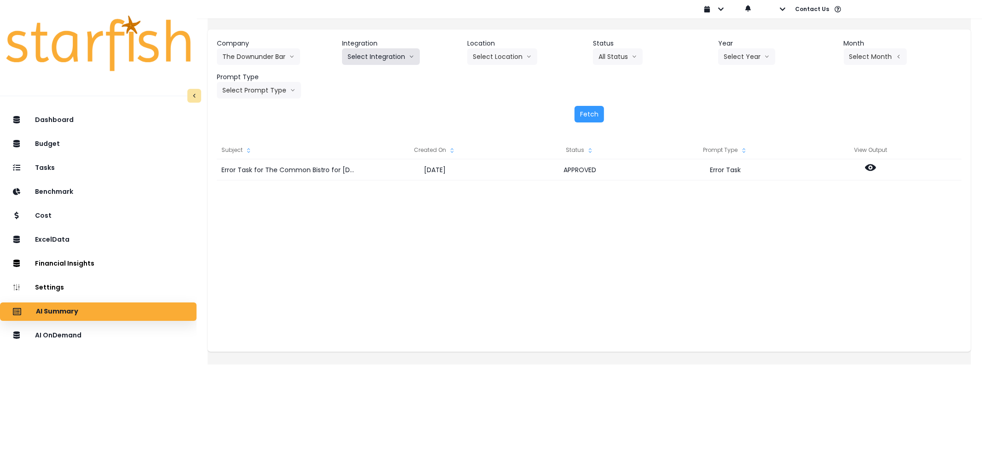
click at [390, 60] on button "Select Integration" at bounding box center [381, 56] width 78 height 17
click at [383, 81] on li "The Downunder Bar" at bounding box center [376, 76] width 69 height 17
click at [756, 45] on header "Year" at bounding box center [777, 44] width 118 height 10
click at [754, 57] on button "Select Year" at bounding box center [746, 56] width 57 height 17
click at [731, 107] on span "2025" at bounding box center [731, 109] width 14 height 9
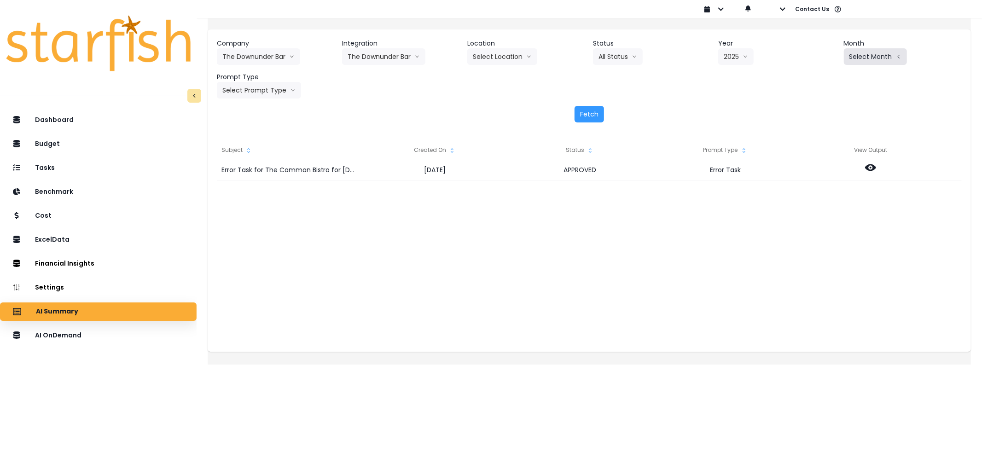
click at [896, 57] on icon "arrow left line" at bounding box center [899, 56] width 6 height 9
click at [820, 154] on span "July" at bounding box center [829, 158] width 18 height 9
click at [281, 96] on button "Select Prompt Type" at bounding box center [259, 90] width 84 height 17
click at [263, 153] on li "Error Task" at bounding box center [248, 159] width 63 height 17
click at [589, 108] on button "Fetch" at bounding box center [589, 114] width 29 height 17
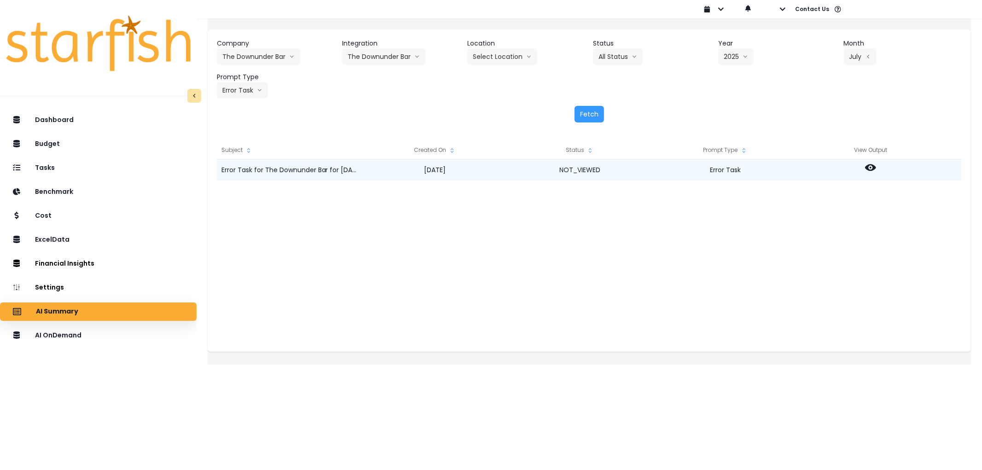
click at [876, 166] on icon at bounding box center [870, 167] width 11 height 7
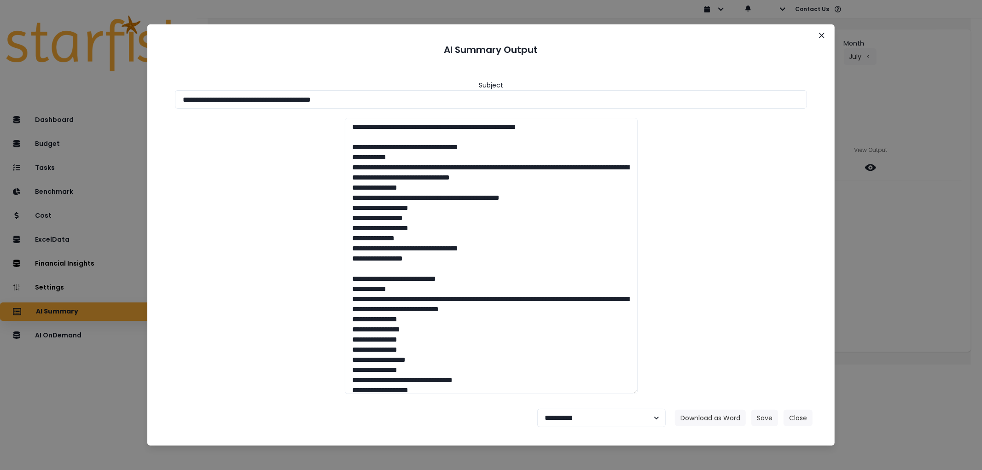
drag, startPoint x: 351, startPoint y: 107, endPoint x: 68, endPoint y: 110, distance: 282.7
click at [68, 110] on div "**********" at bounding box center [491, 235] width 982 height 470
click at [697, 416] on button "Download as Word" at bounding box center [710, 418] width 71 height 17
click at [587, 419] on select "**********" at bounding box center [601, 418] width 128 height 18
select select "********"
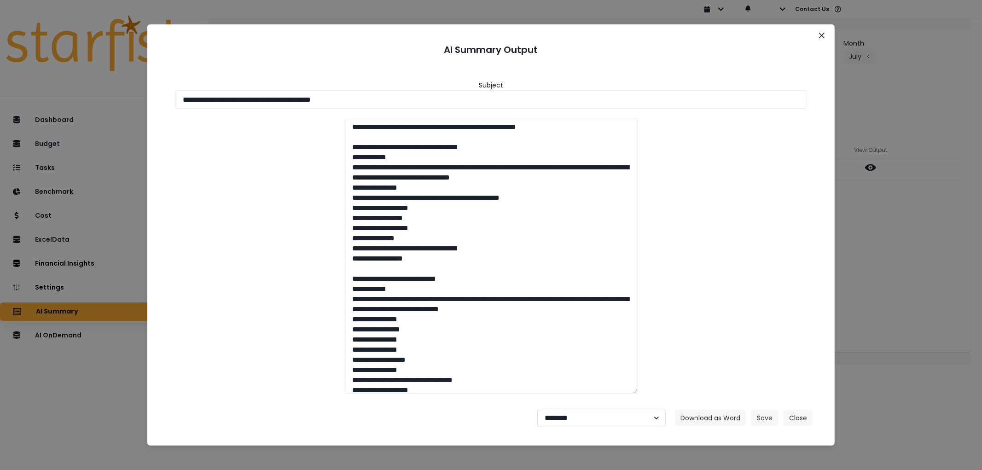
click at [537, 409] on select "**********" at bounding box center [601, 418] width 128 height 18
click at [755, 413] on button "Save" at bounding box center [764, 418] width 27 height 17
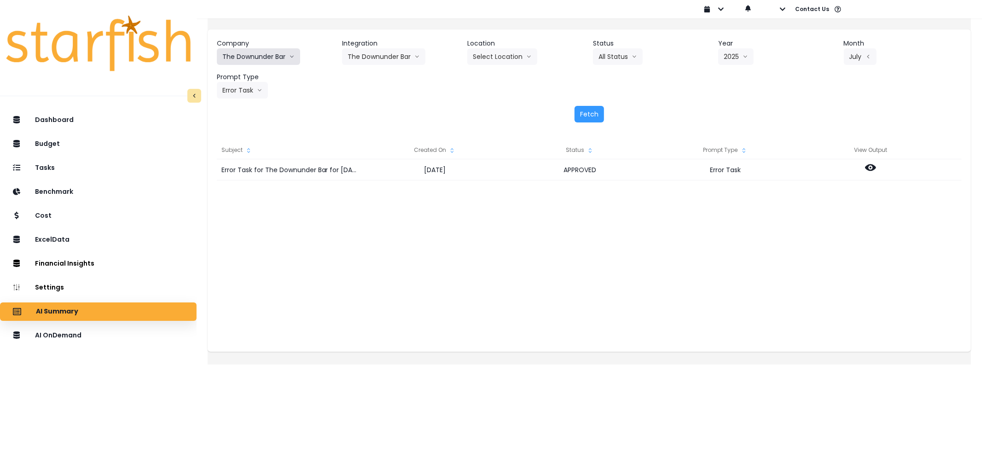
click at [277, 60] on button "The Downunder Bar" at bounding box center [258, 56] width 83 height 17
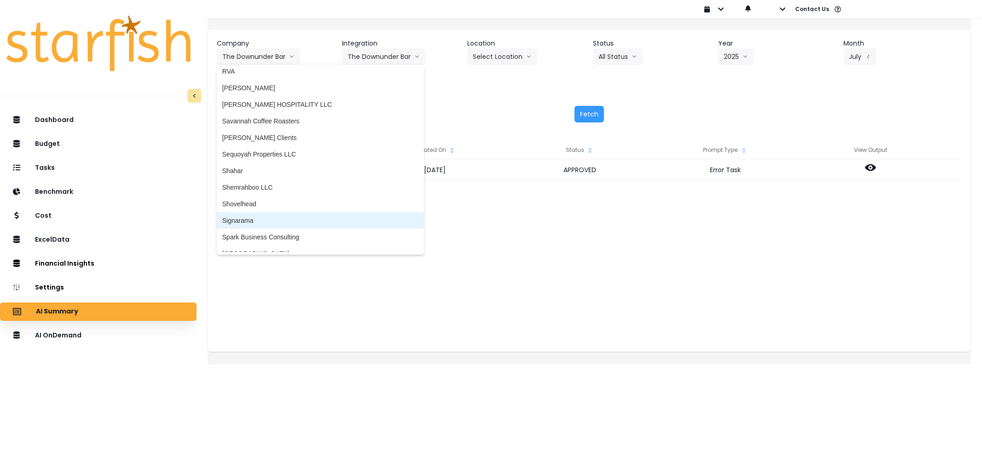
scroll to position [1593, 0]
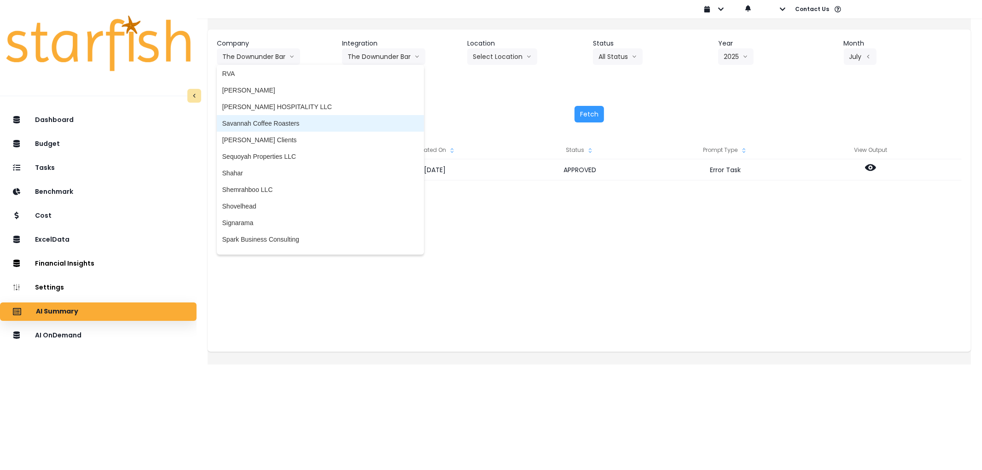
click at [274, 123] on span "Savannah Coffee Roasters" at bounding box center [320, 123] width 196 height 9
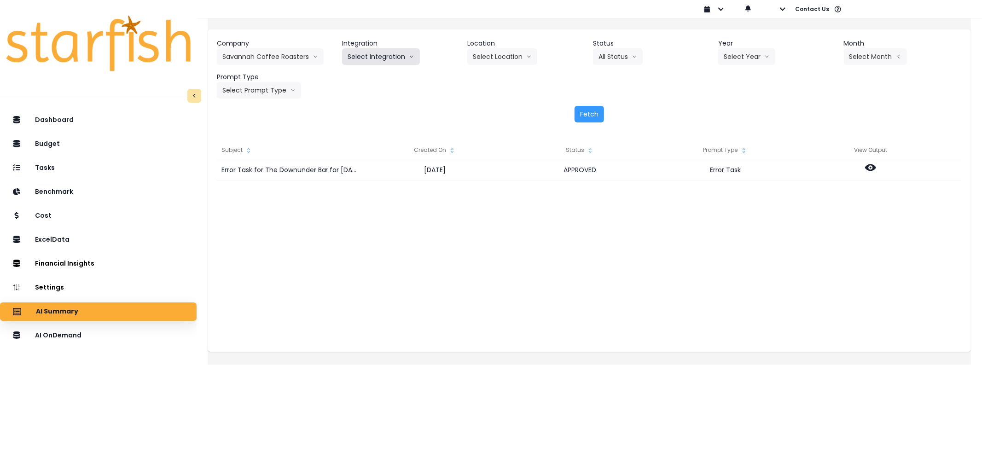
click at [365, 64] on button "Select Integration" at bounding box center [381, 56] width 78 height 17
click at [374, 79] on span "Quickbooks Online" at bounding box center [375, 75] width 54 height 9
click at [762, 62] on button "Select Year" at bounding box center [746, 56] width 57 height 17
click at [725, 107] on span "2025" at bounding box center [731, 109] width 14 height 9
click at [886, 50] on button "Select Month" at bounding box center [875, 56] width 63 height 17
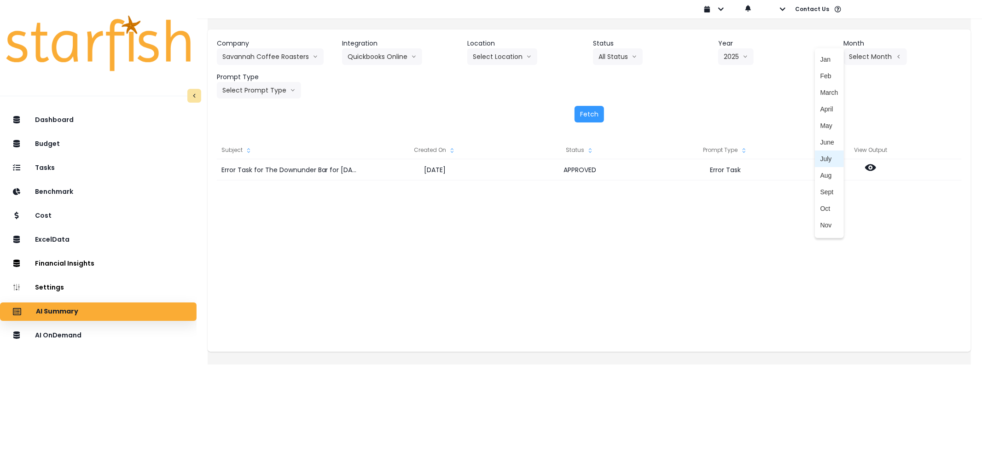
click at [820, 158] on span "July" at bounding box center [829, 158] width 18 height 9
click at [277, 87] on button "Select Prompt Type" at bounding box center [259, 90] width 84 height 17
click at [280, 154] on li "Error Task" at bounding box center [248, 159] width 63 height 17
click at [591, 113] on button "Fetch" at bounding box center [589, 114] width 29 height 17
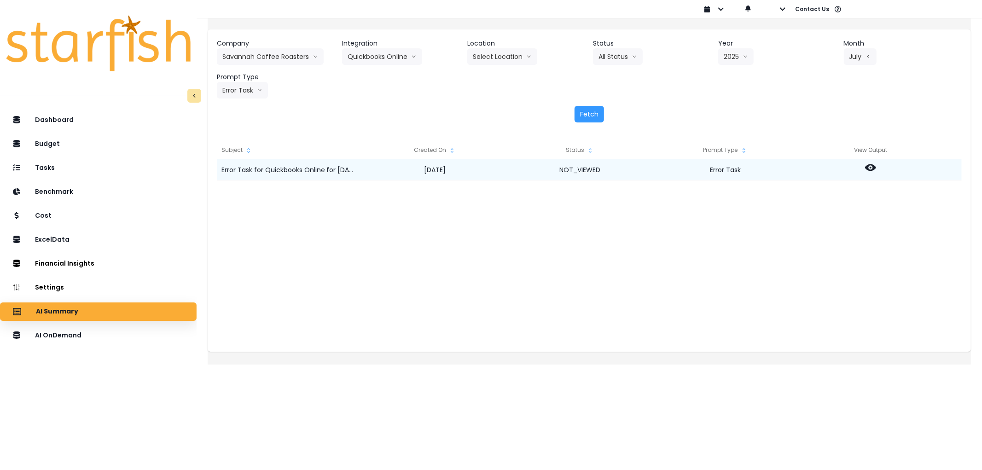
click at [876, 167] on icon at bounding box center [870, 167] width 11 height 7
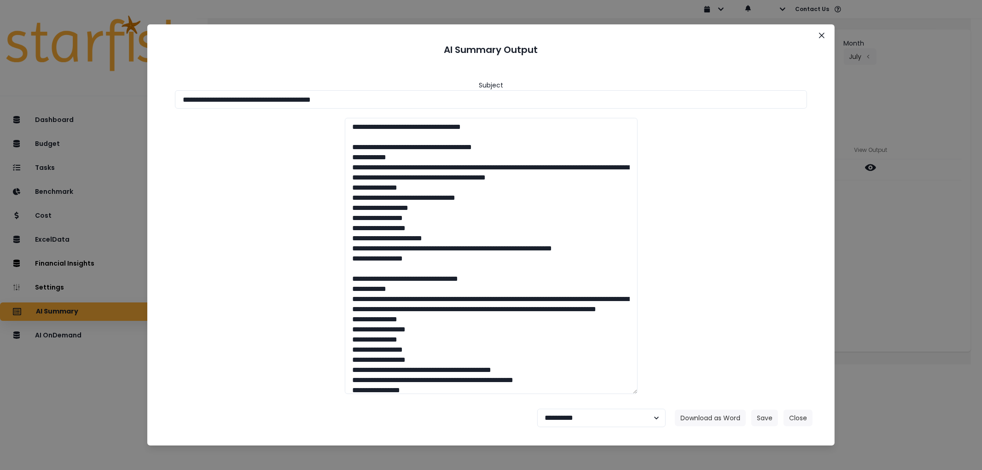
drag, startPoint x: 412, startPoint y: 99, endPoint x: 121, endPoint y: 135, distance: 293.6
click at [67, 99] on div "**********" at bounding box center [491, 235] width 982 height 470
click at [705, 413] on button "Download as Word" at bounding box center [710, 418] width 71 height 17
click at [567, 416] on select "**********" at bounding box center [601, 418] width 128 height 18
select select "********"
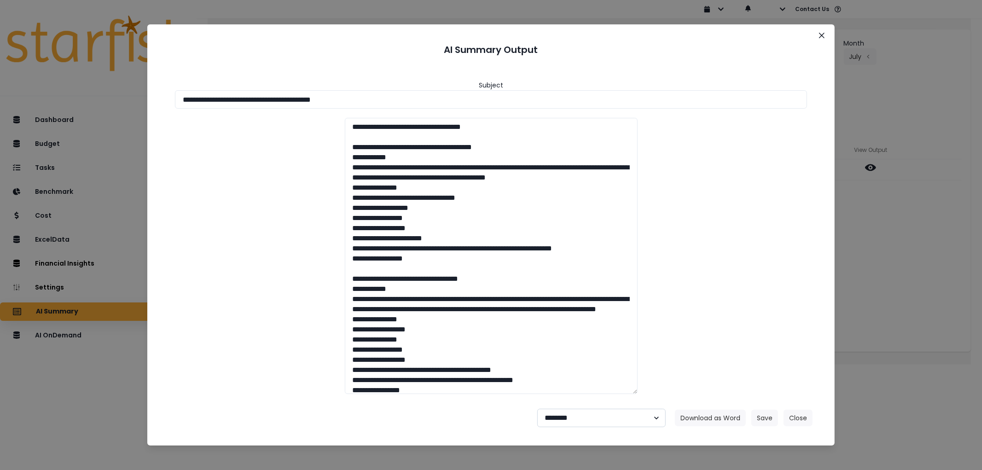
click at [537, 409] on select "**********" at bounding box center [601, 418] width 128 height 18
click at [757, 412] on button "Save" at bounding box center [764, 418] width 27 height 17
